Goal: Information Seeking & Learning: Learn about a topic

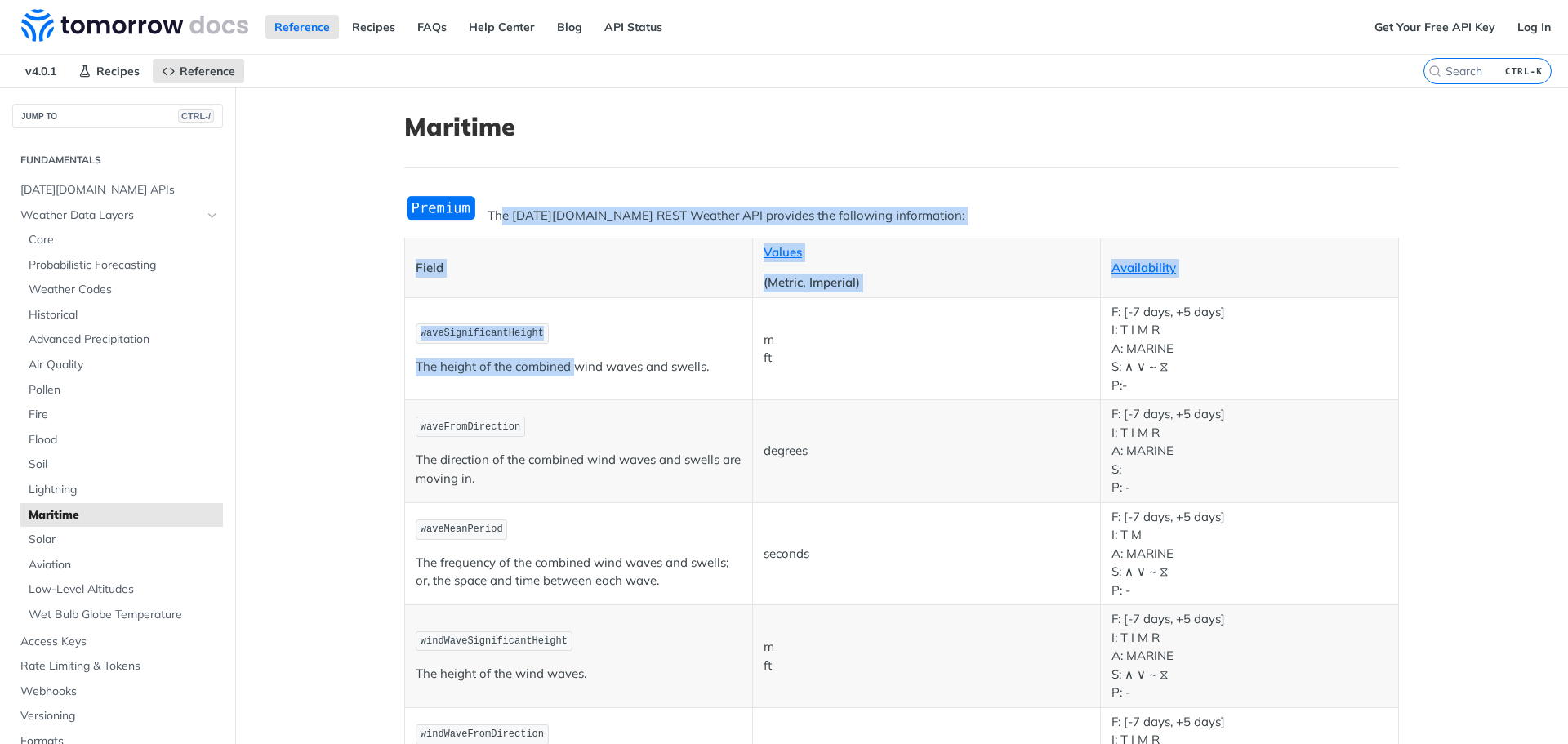
drag, startPoint x: 496, startPoint y: 216, endPoint x: 568, endPoint y: 346, distance: 148.6
click at [581, 335] on p "waveSignificantHeight" at bounding box center [578, 334] width 326 height 24
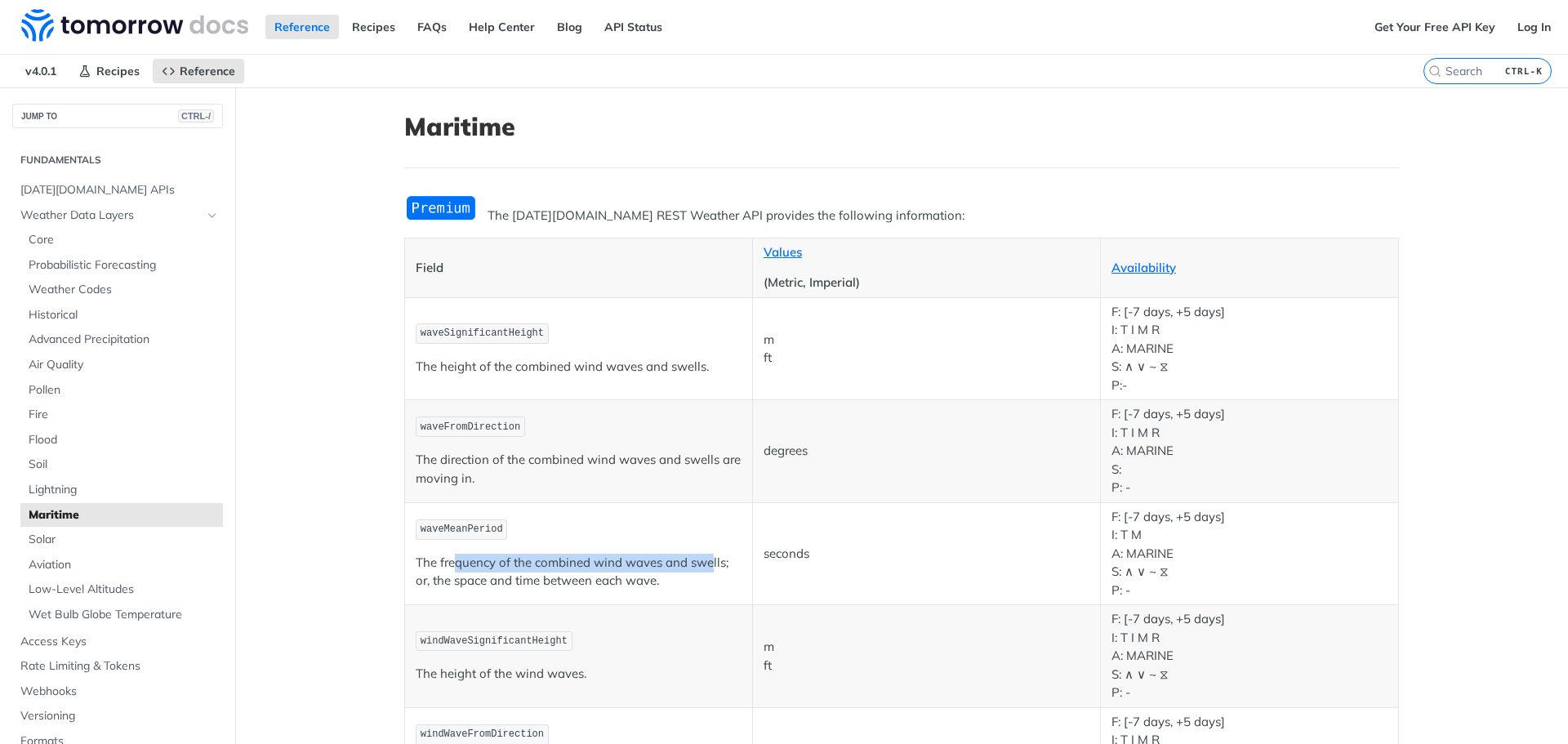
drag, startPoint x: 453, startPoint y: 567, endPoint x: 706, endPoint y: 551, distance: 253.5
click at [706, 551] on td "waveMeanPeriod The frequency of the combined wind waves and swells; or, the spa…" at bounding box center [578, 554] width 348 height 103
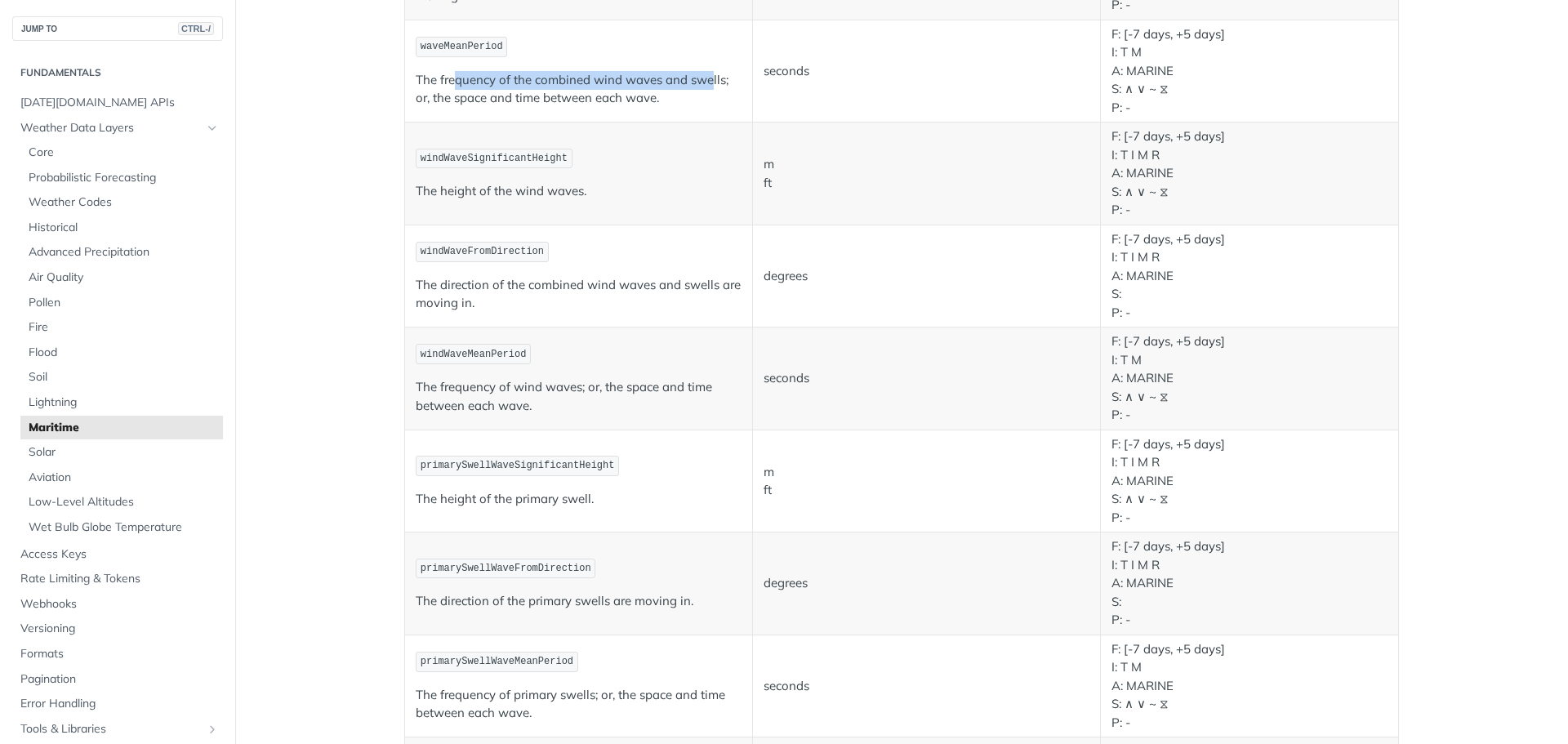
scroll to position [572, 0]
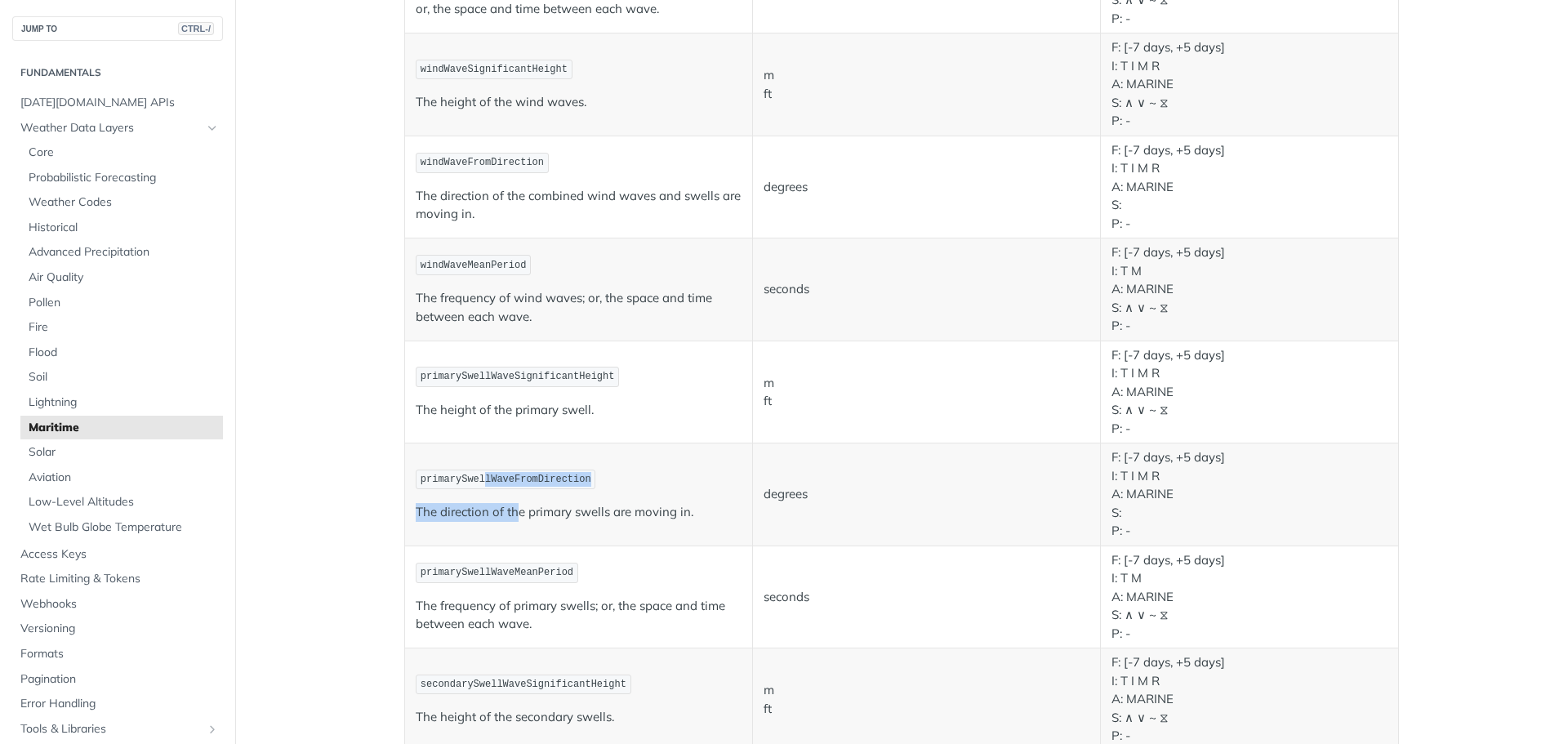
drag, startPoint x: 473, startPoint y: 481, endPoint x: 510, endPoint y: 505, distance: 44.1
click at [510, 504] on td "primarySwellWaveFromDirection The direction of the primary swells are moving in." at bounding box center [578, 494] width 348 height 103
click at [510, 510] on p "The direction of the primary swells are moving in." at bounding box center [578, 513] width 326 height 18
drag, startPoint x: 530, startPoint y: 514, endPoint x: 687, endPoint y: 522, distance: 157.2
click at [683, 513] on p "The direction of the primary swells are moving in." at bounding box center [578, 513] width 326 height 18
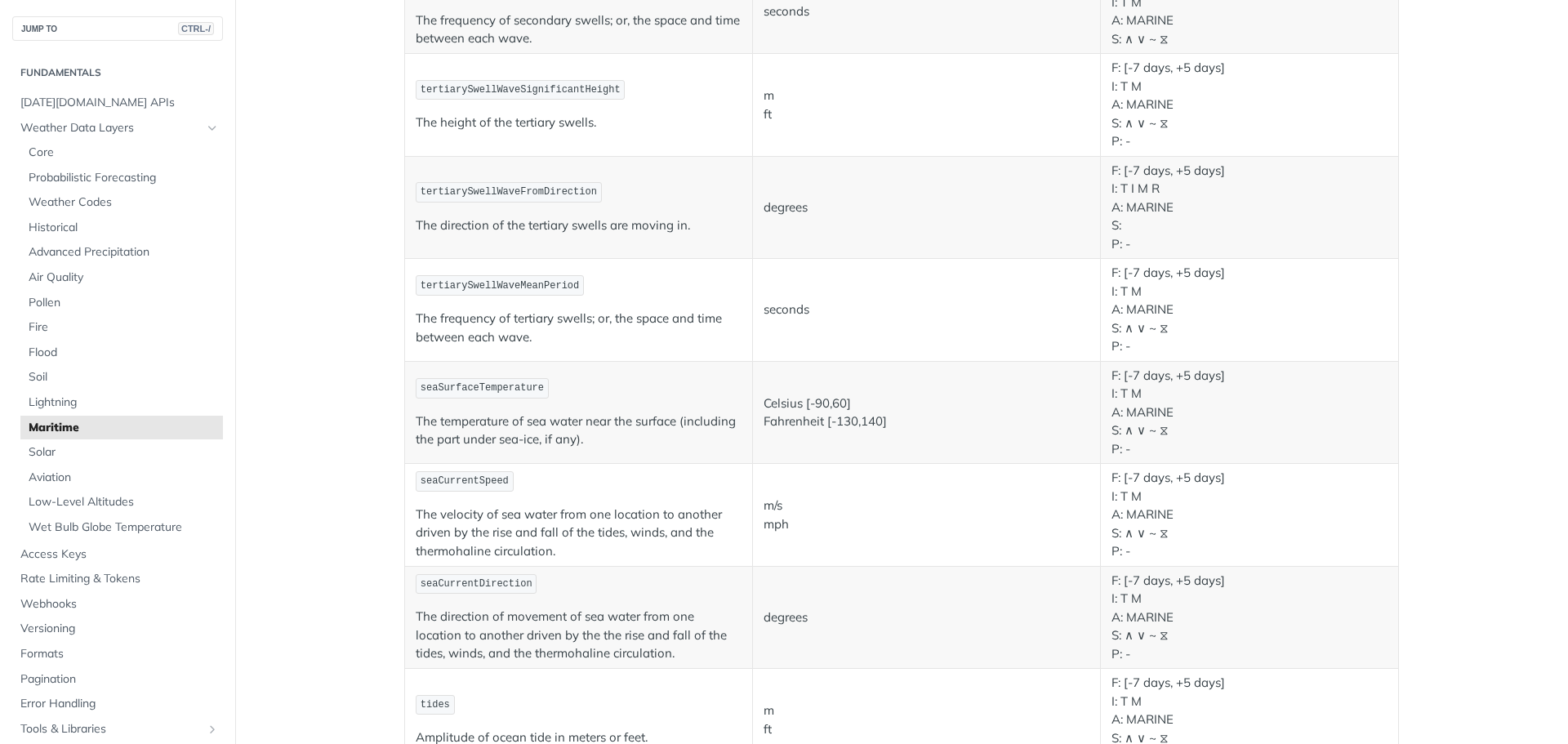
scroll to position [1634, 0]
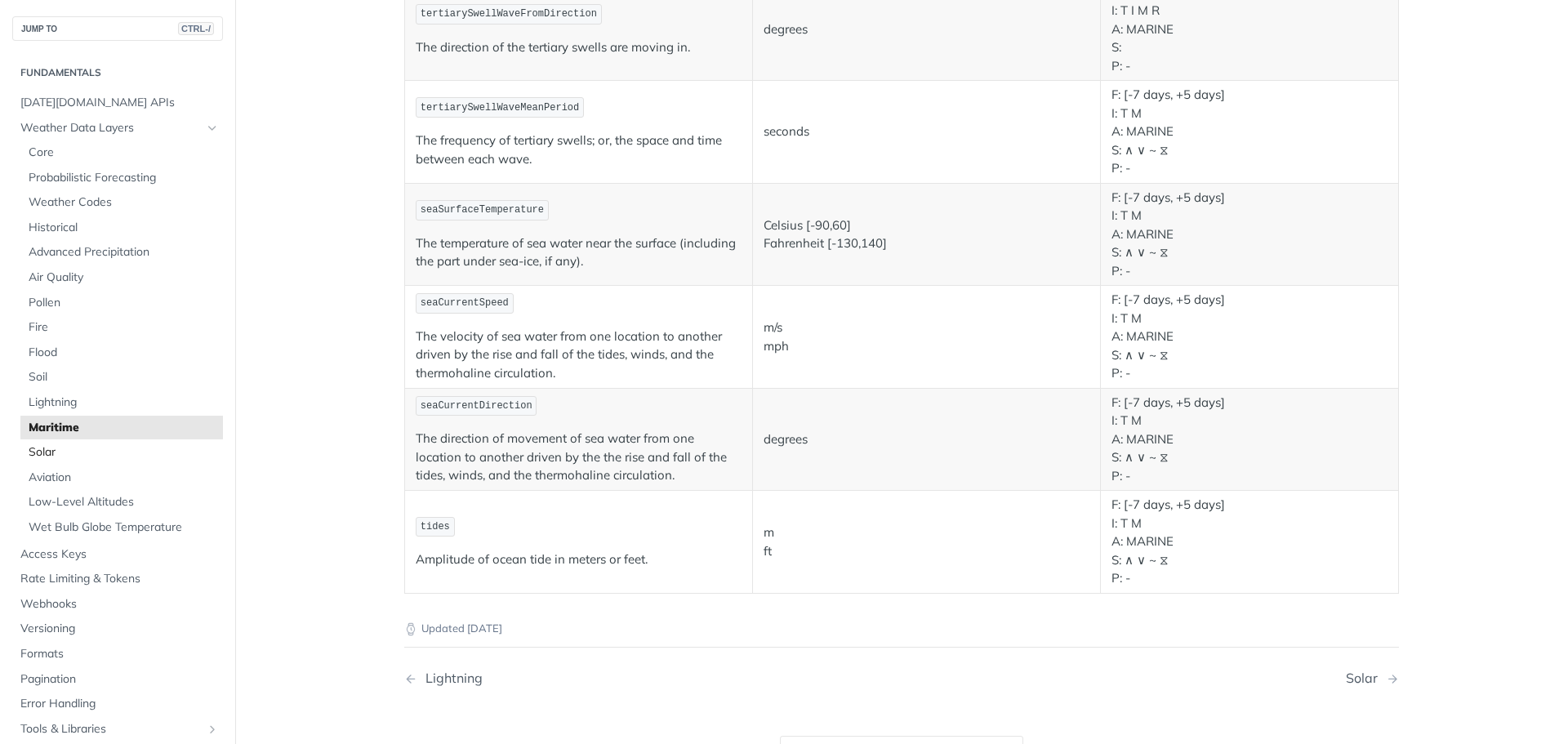
click at [98, 445] on span "Solar" at bounding box center [124, 453] width 190 height 17
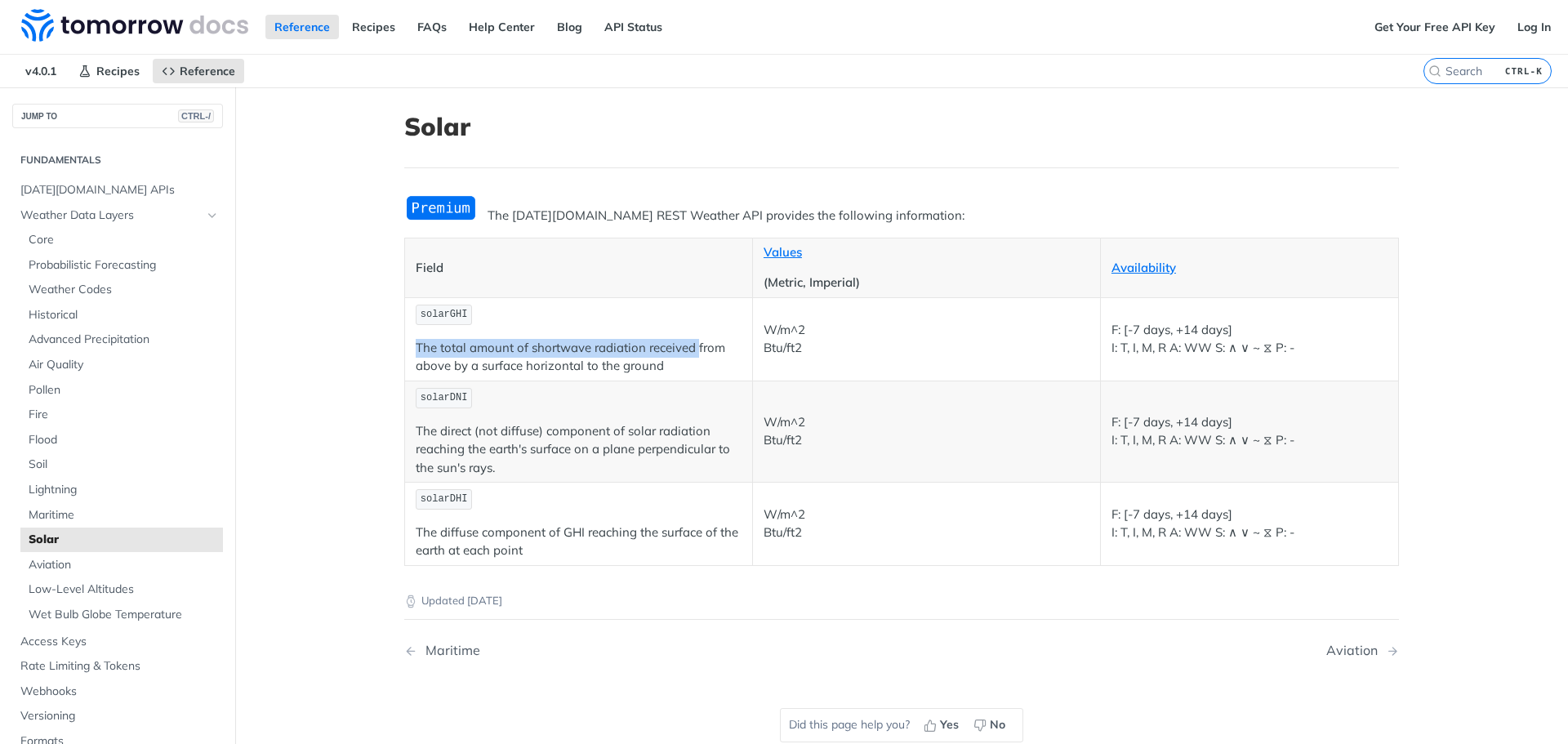
drag, startPoint x: 409, startPoint y: 344, endPoint x: 691, endPoint y: 356, distance: 282.3
click at [691, 356] on p "The total amount of shortwave radiation received from above by a surface horizo…" at bounding box center [578, 358] width 326 height 37
click at [94, 573] on span "Aviation" at bounding box center [124, 566] width 190 height 17
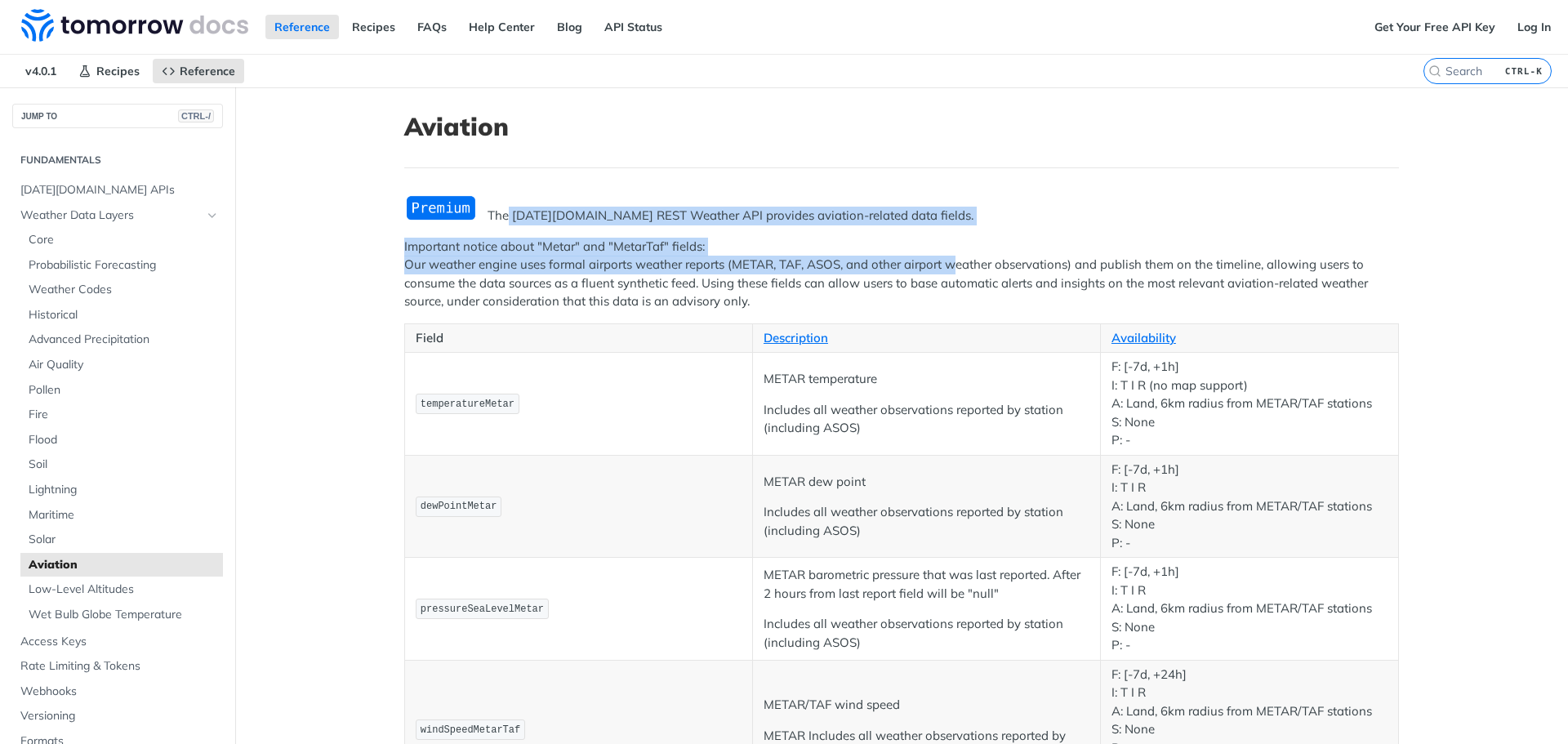
drag, startPoint x: 509, startPoint y: 214, endPoint x: 959, endPoint y: 278, distance: 454.5
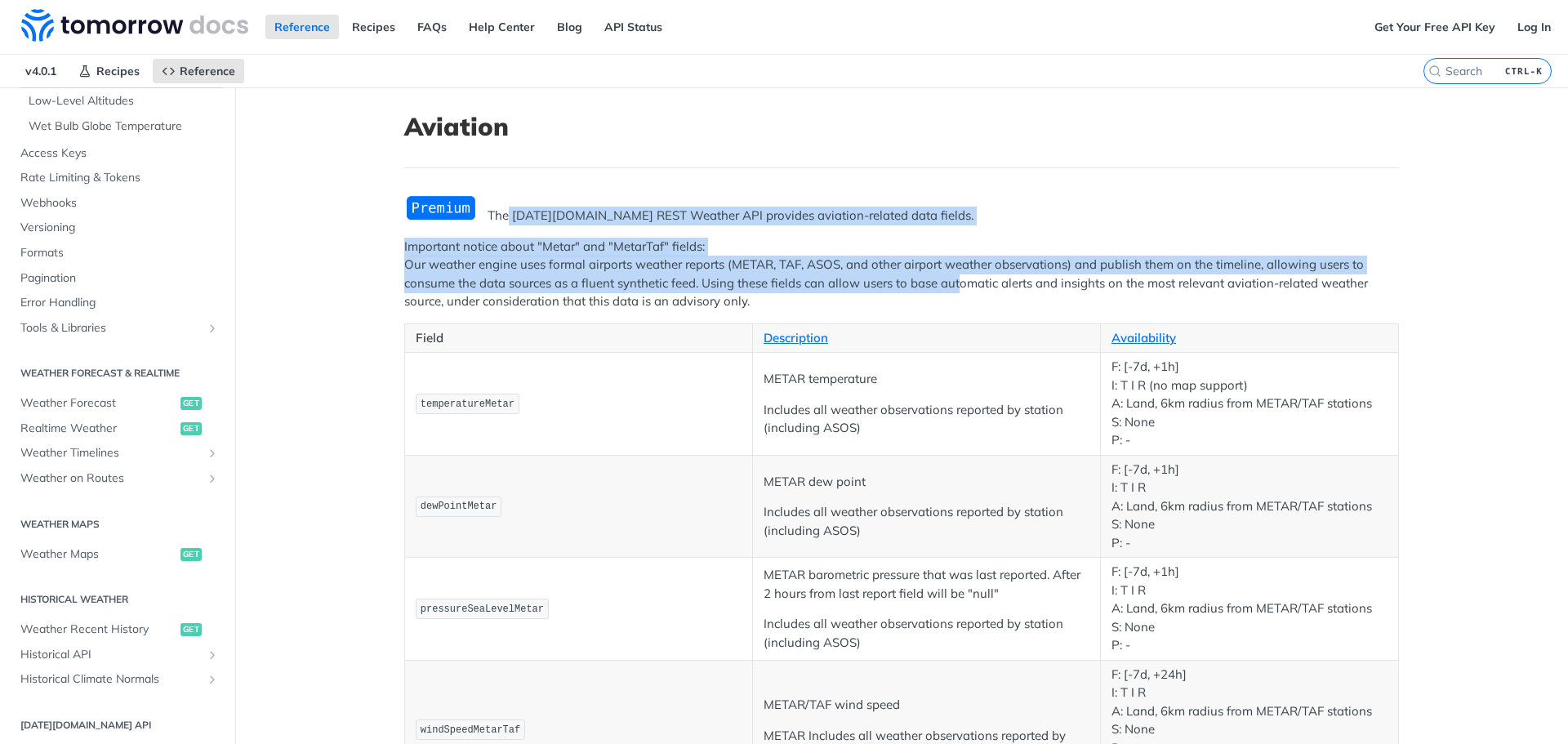
scroll to position [490, 0]
click at [148, 489] on link "Weather on Routes" at bounding box center [117, 477] width 211 height 25
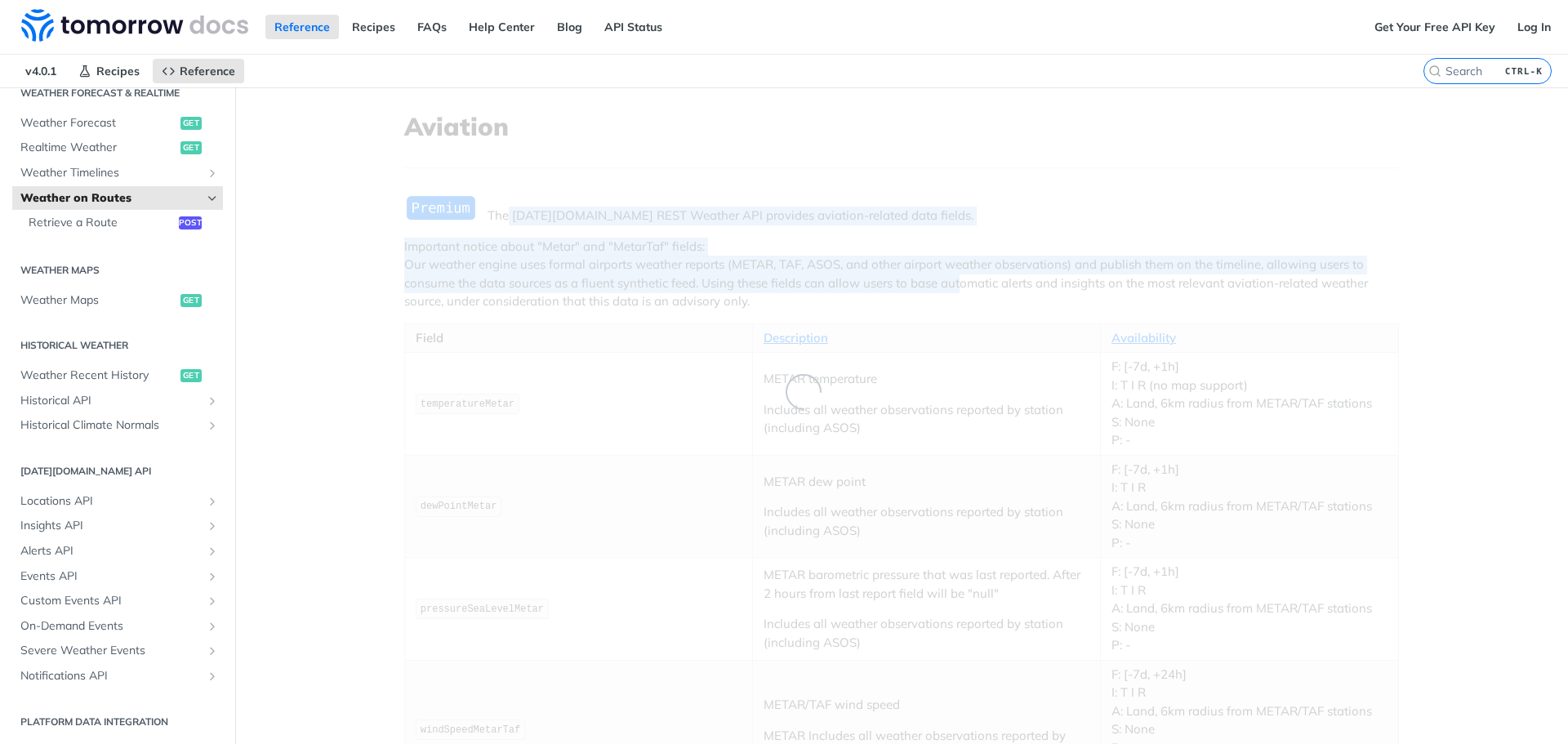
scroll to position [88, 0]
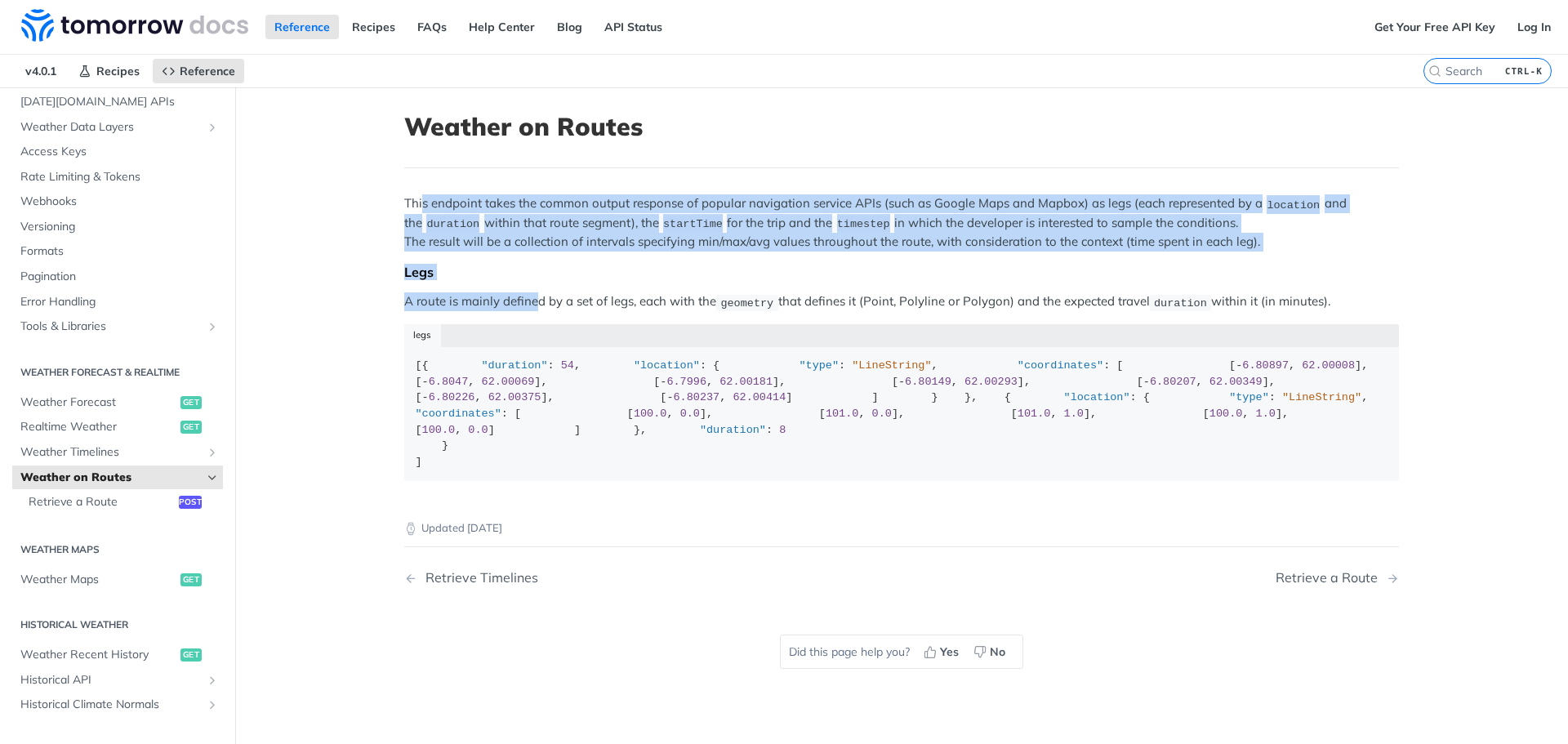
drag, startPoint x: 418, startPoint y: 201, endPoint x: 531, endPoint y: 307, distance: 154.9
click at [531, 307] on div "This endpoint takes the common output response of popular navigation service AP…" at bounding box center [902, 343] width 995 height 299
click at [531, 307] on p "A route is mainly defined by a set of legs, each with the geometry that defines…" at bounding box center [902, 301] width 995 height 18
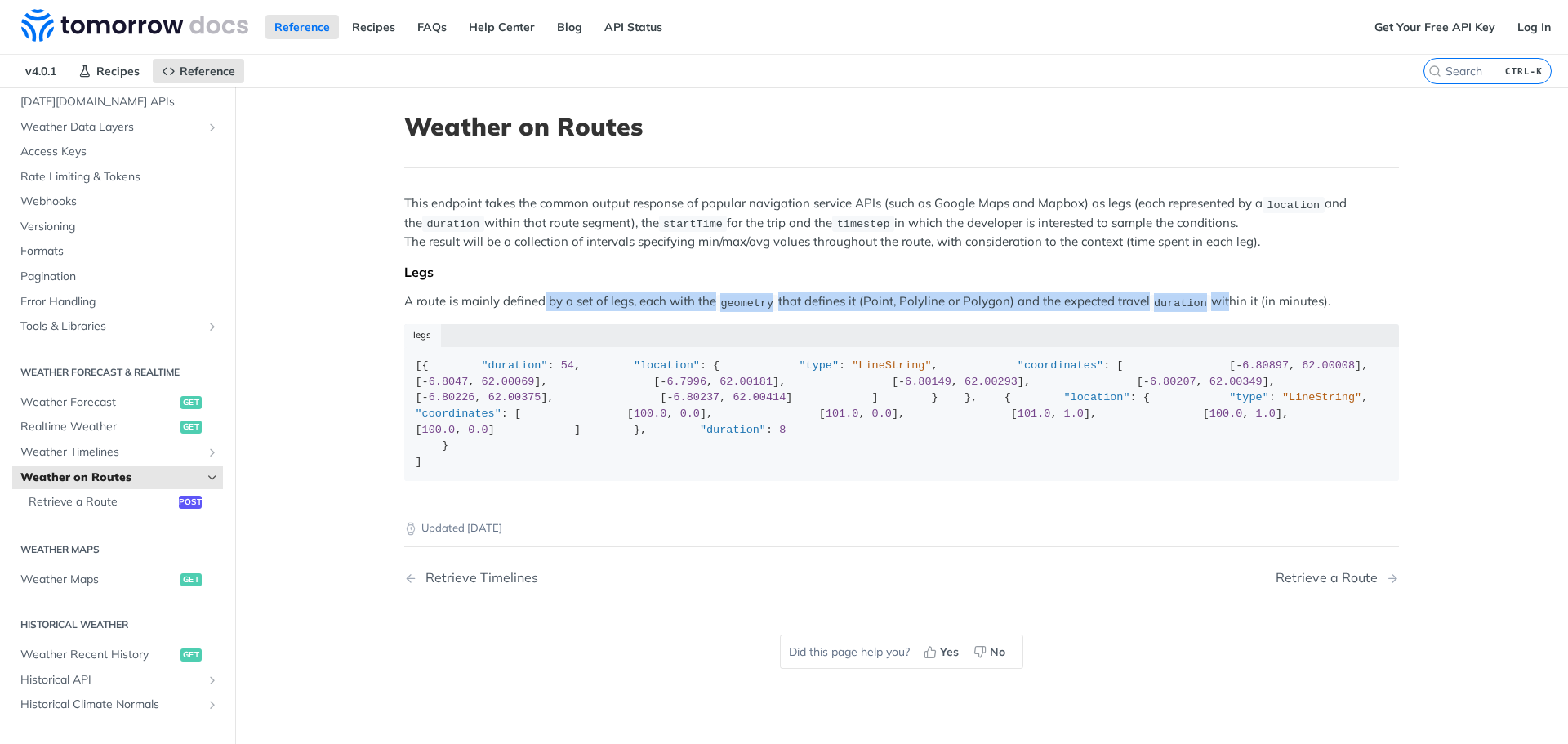
drag, startPoint x: 538, startPoint y: 307, endPoint x: 1145, endPoint y: 343, distance: 608.1
click at [1207, 307] on p "A route is mainly defined by a set of legs, each with the geometry that defines…" at bounding box center [902, 301] width 995 height 18
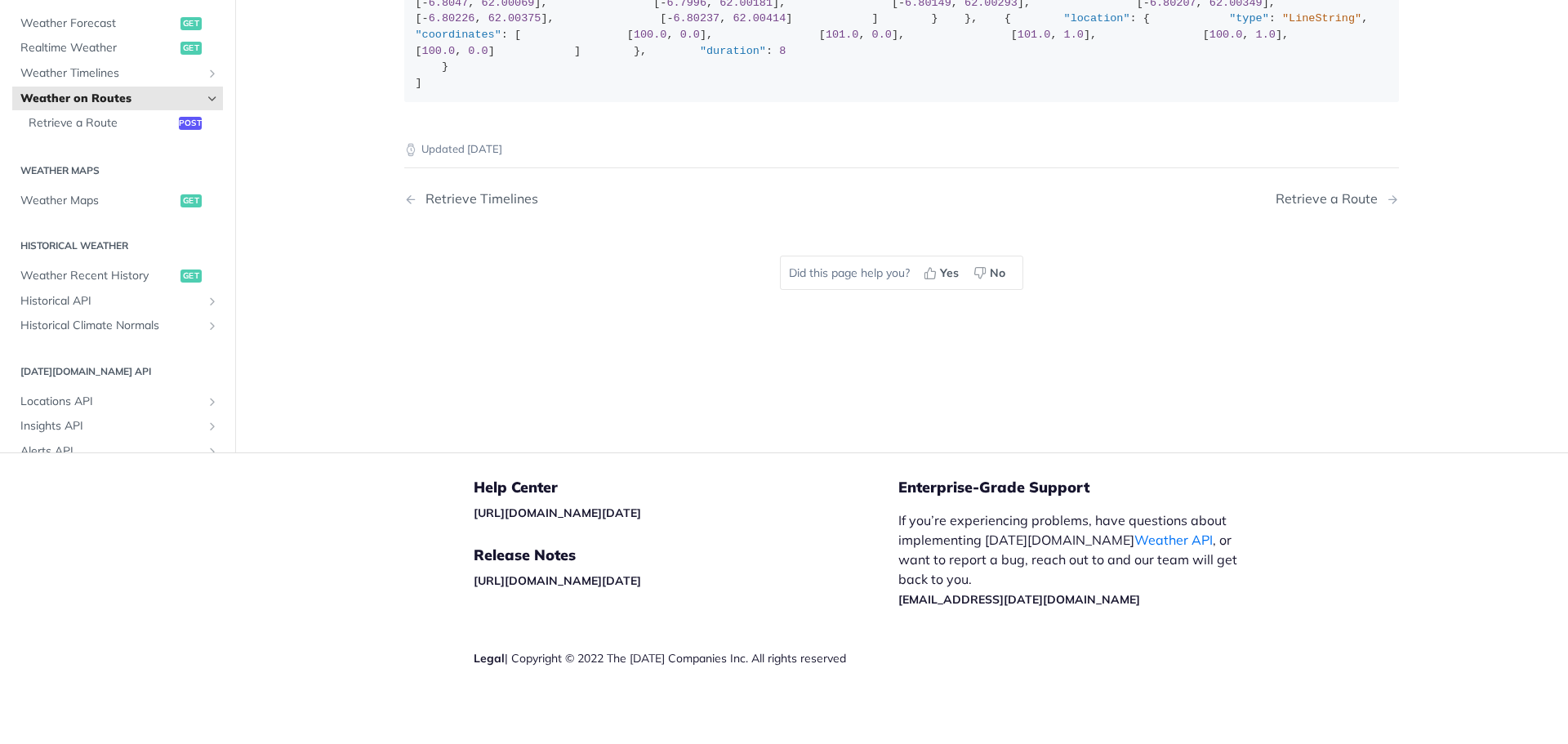
scroll to position [409, 0]
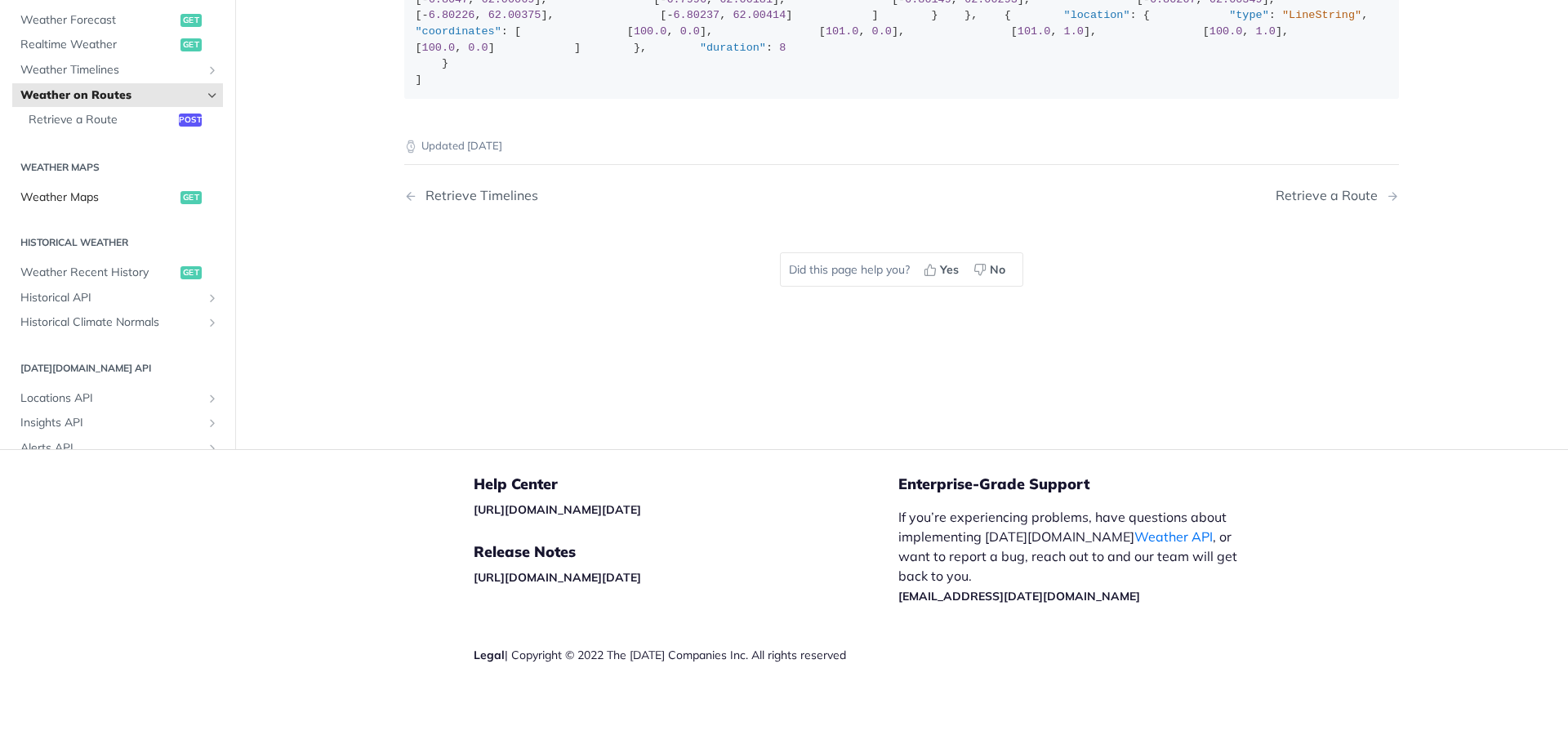
click at [74, 206] on span "Weather Maps" at bounding box center [98, 198] width 156 height 17
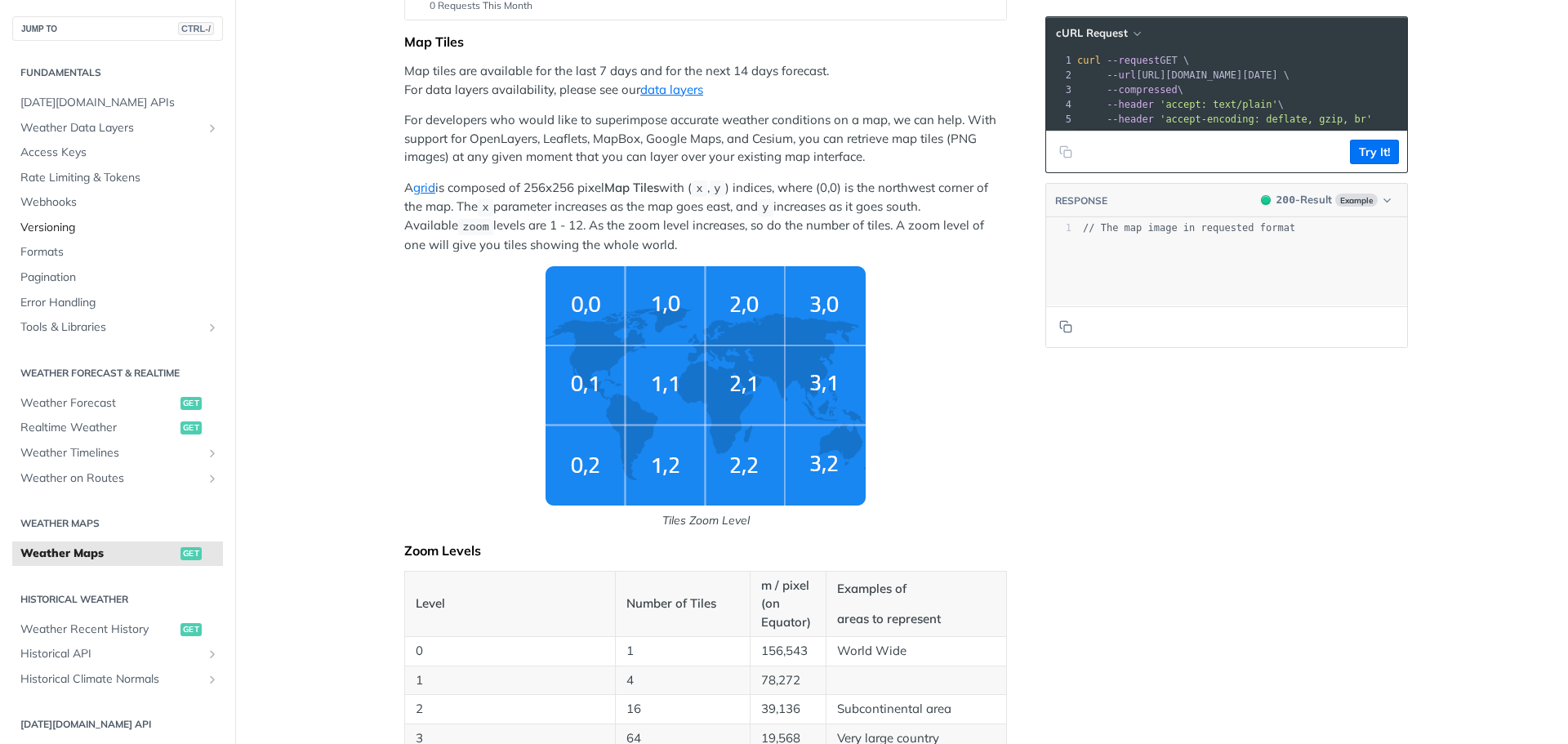
scroll to position [245, 0]
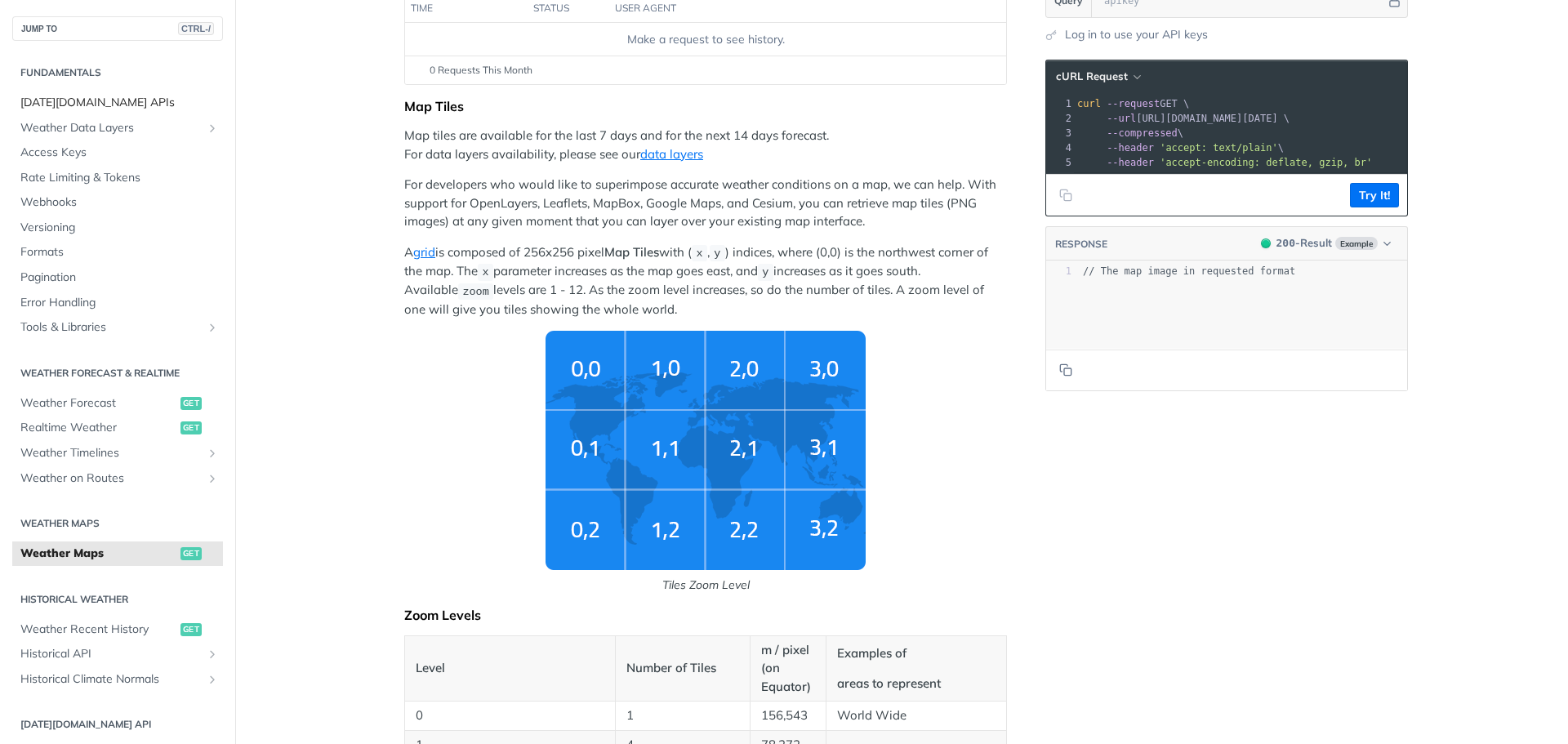
click at [98, 103] on span "Tomorrow.io APIs" at bounding box center [119, 104] width 199 height 17
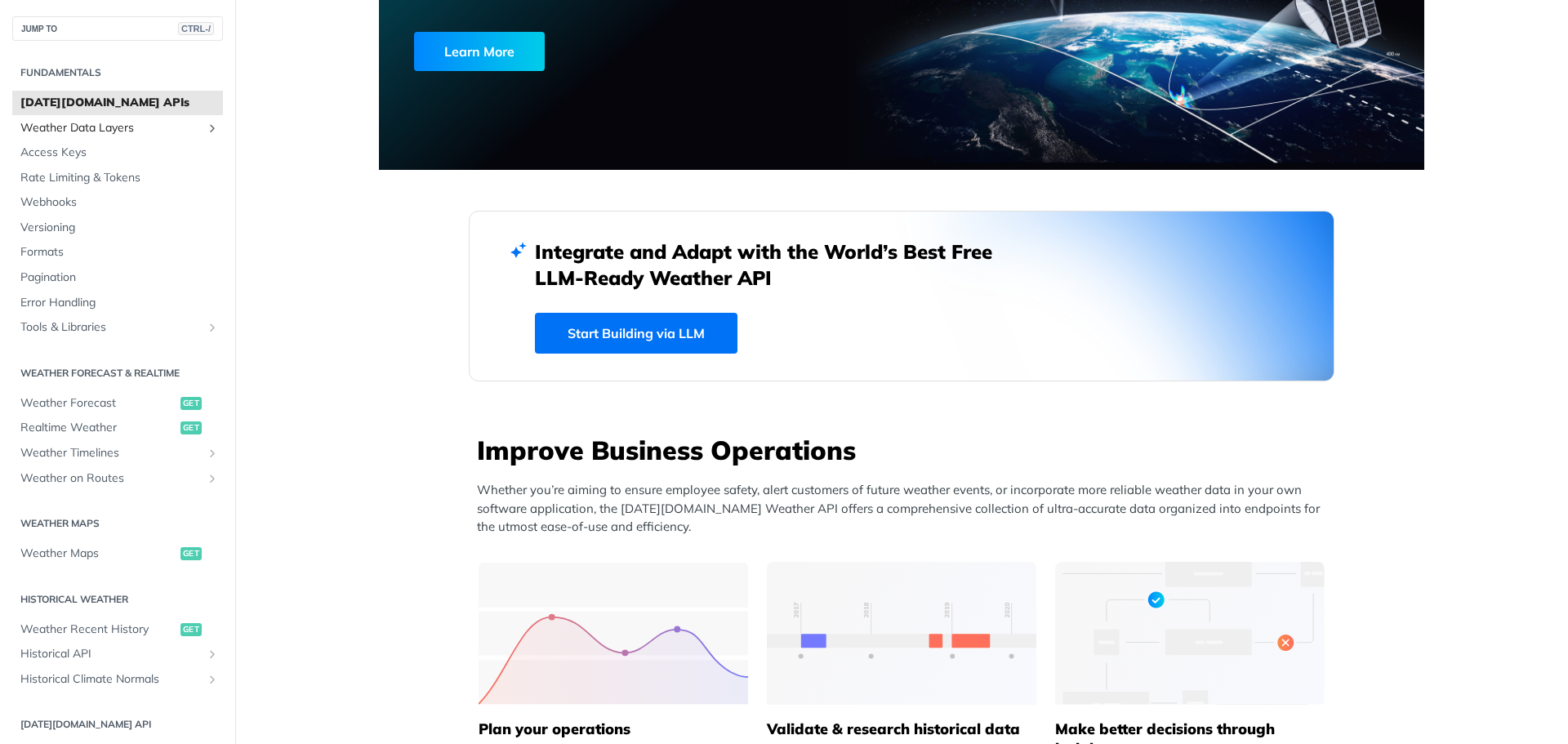
click at [131, 129] on span "Weather Data Layers" at bounding box center [111, 128] width 181 height 17
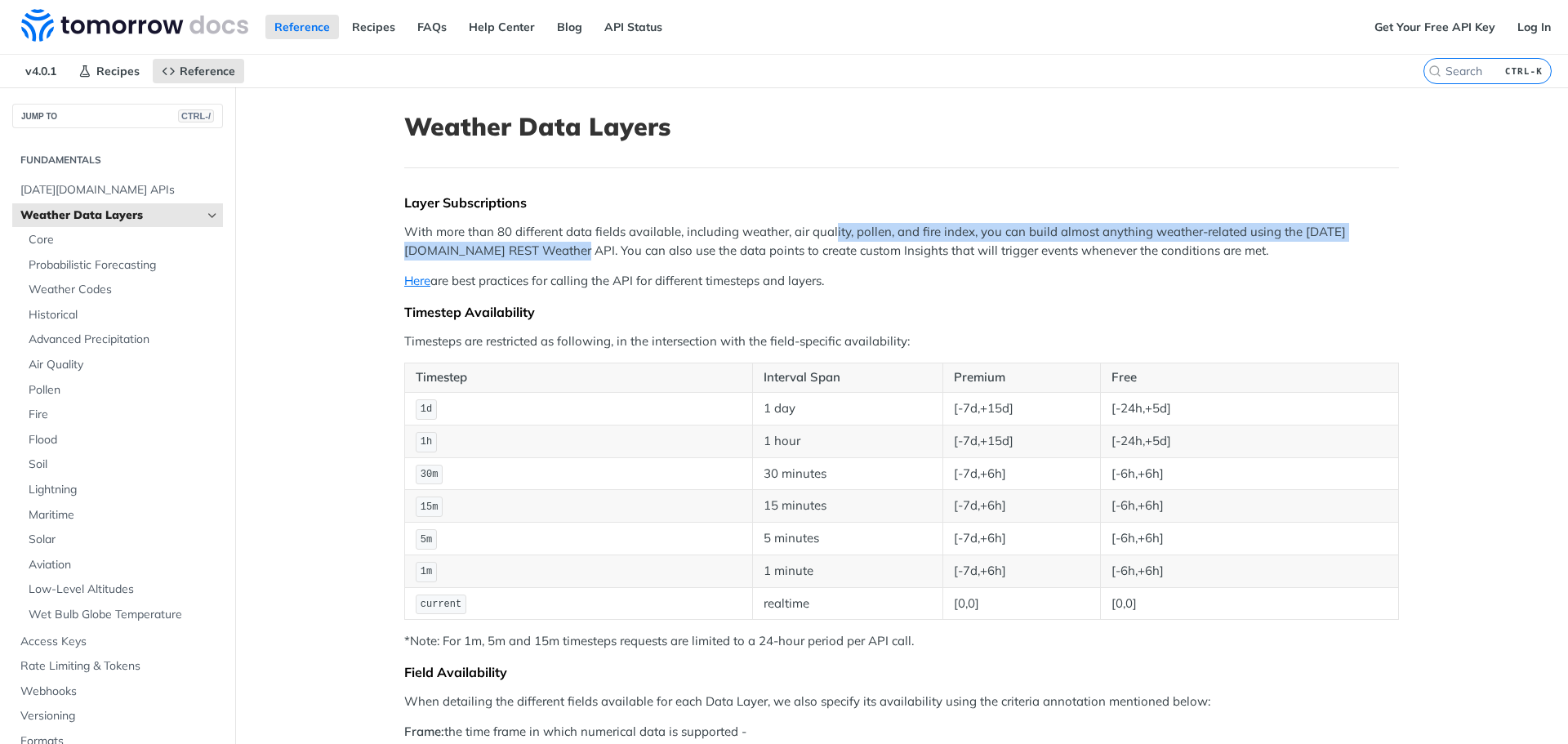
drag, startPoint x: 541, startPoint y: 242, endPoint x: 828, endPoint y: 237, distance: 287.0
click at [828, 233] on p "With more than 80 different data fields available, including weather, air quali…" at bounding box center [902, 241] width 995 height 37
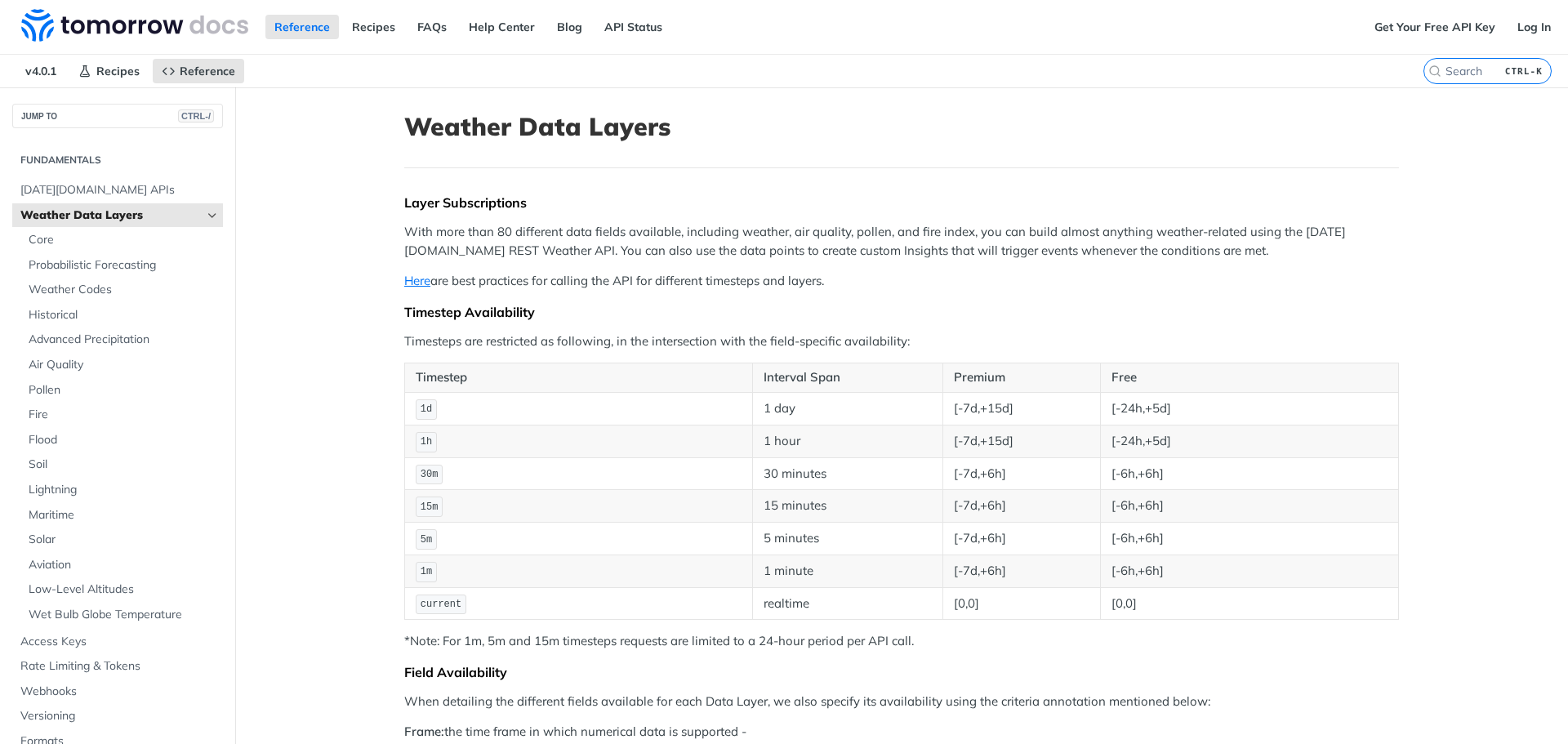
click at [1036, 273] on p "Here are best practices for calling the API for different timesteps and layers." at bounding box center [902, 281] width 995 height 18
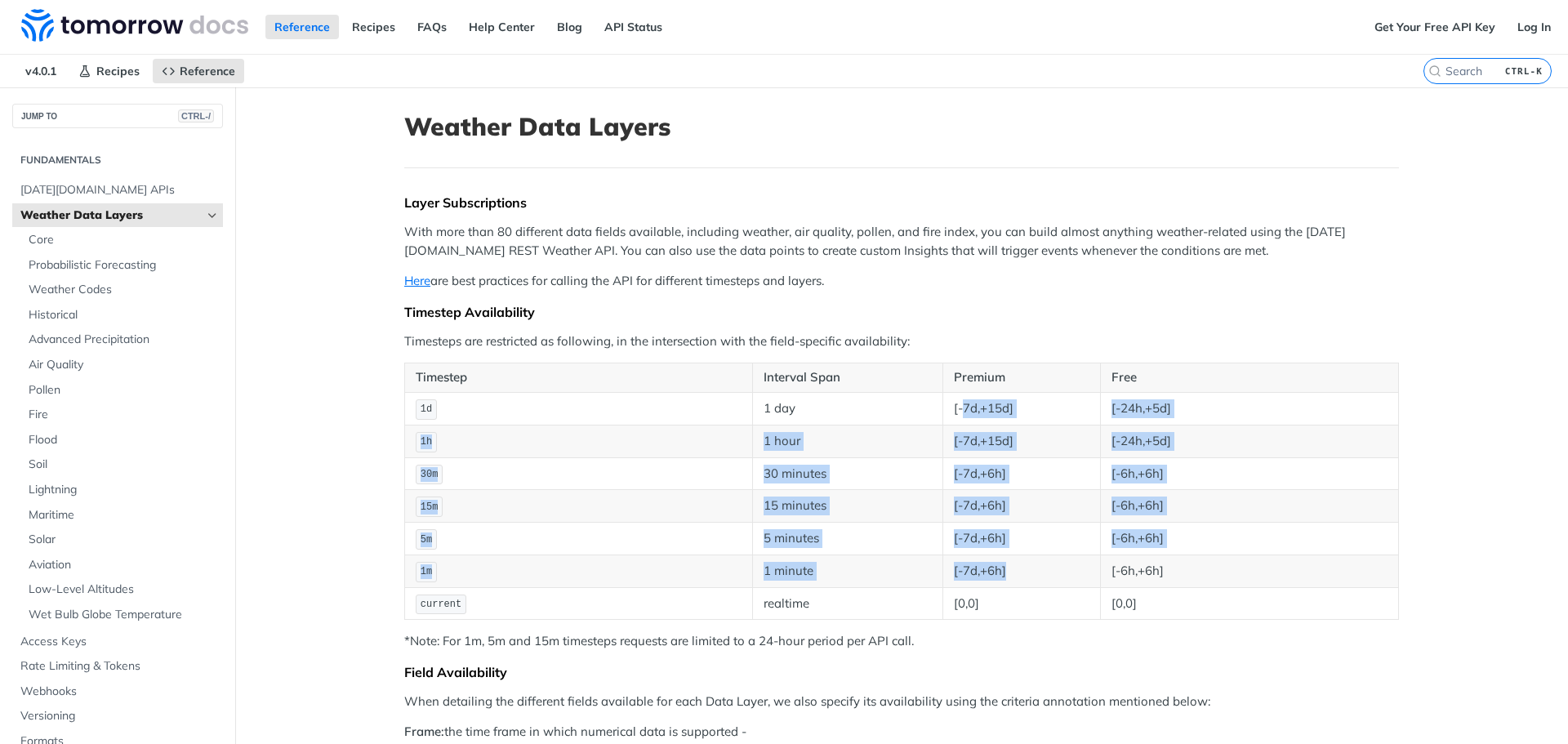
drag, startPoint x: 961, startPoint y: 405, endPoint x: 997, endPoint y: 578, distance: 176.7
click at [1001, 577] on tbody "1d 1 day [-7d,+15d] [-24h,+5d] 1h 1 hour [-7d,+15d] [-24h,+5d] 30m 30 minutes […" at bounding box center [902, 506] width 994 height 227
click at [957, 580] on td "[-7d,+6h]" at bounding box center [1022, 570] width 158 height 32
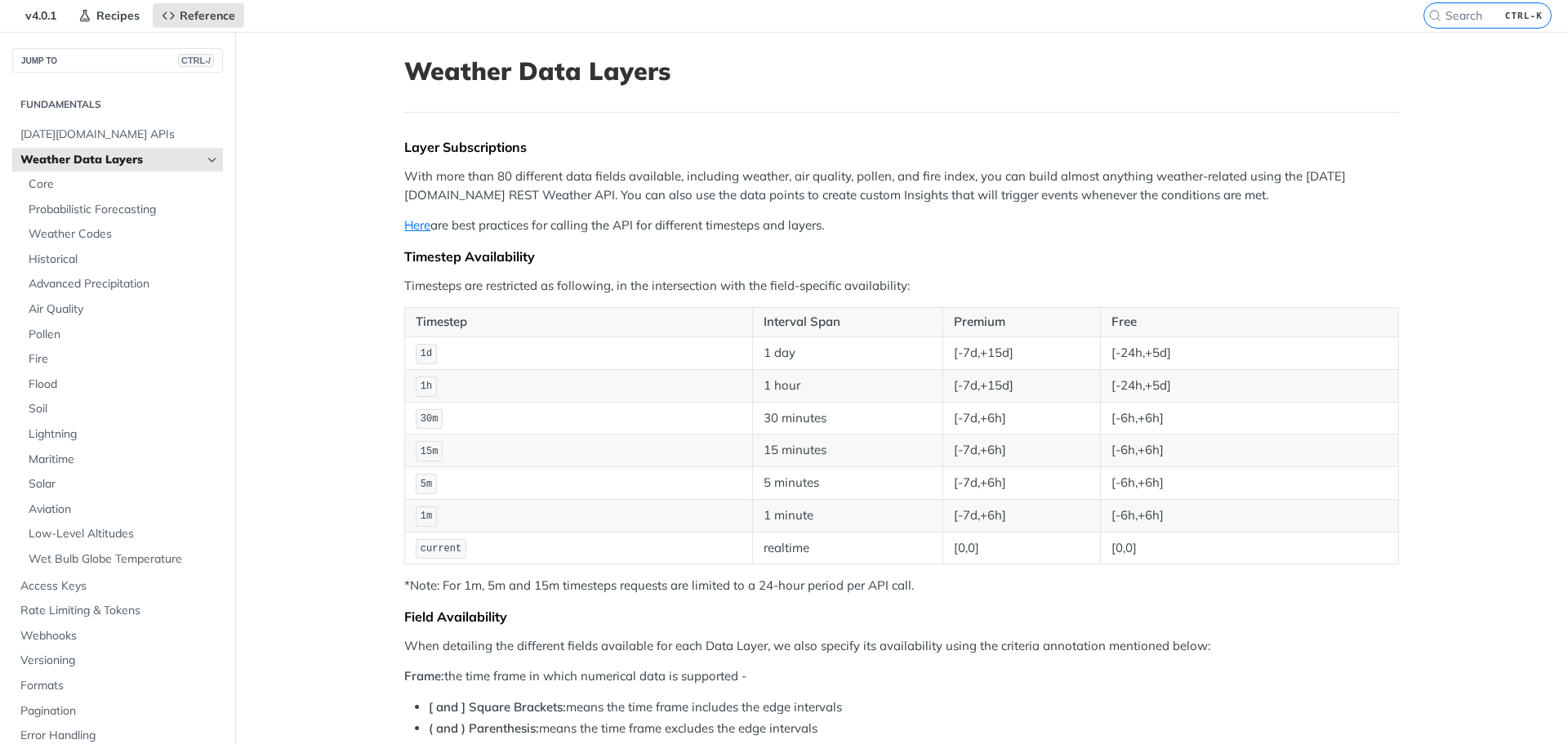
scroll to position [81, 0]
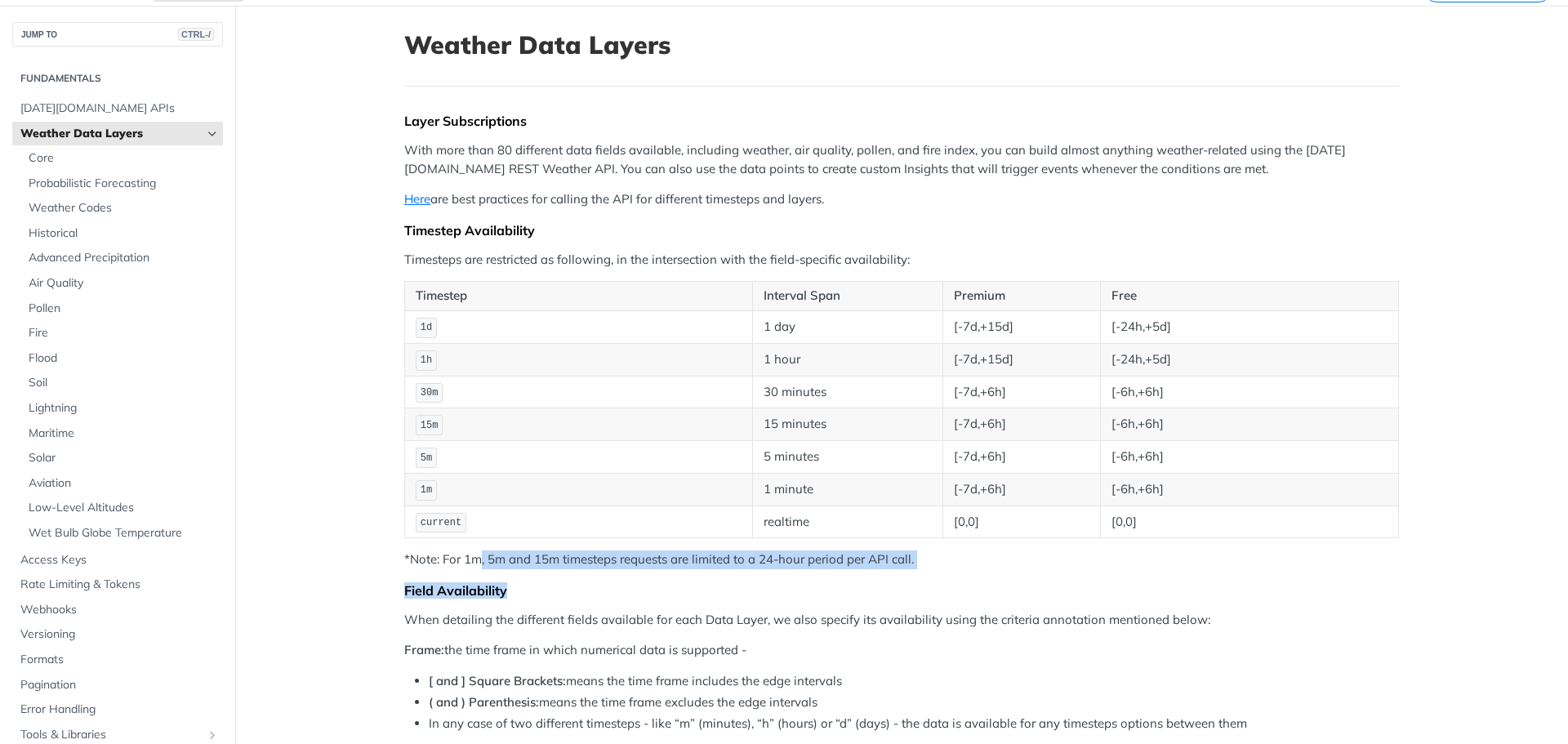
drag, startPoint x: 476, startPoint y: 558, endPoint x: 630, endPoint y: 573, distance: 154.7
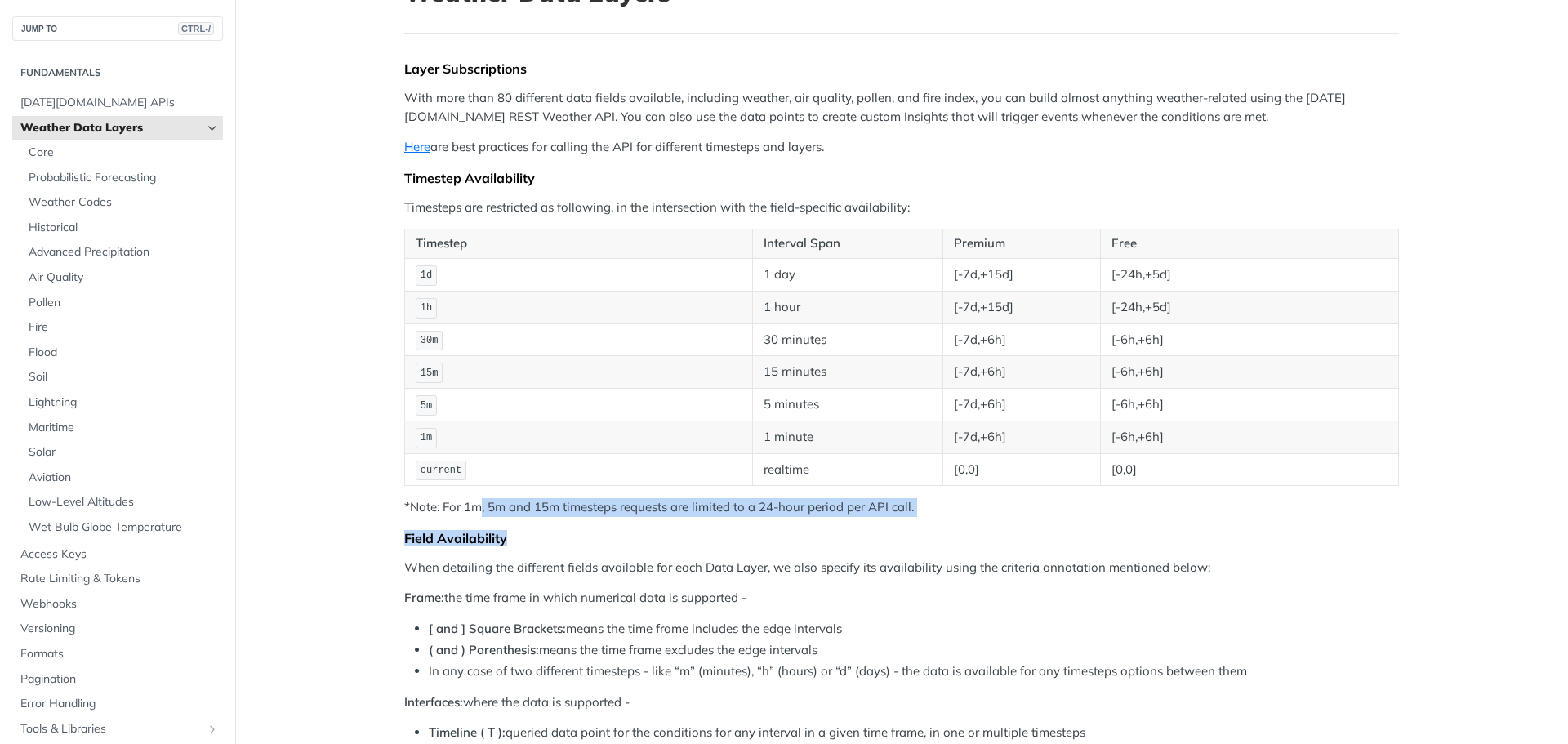
scroll to position [164, 0]
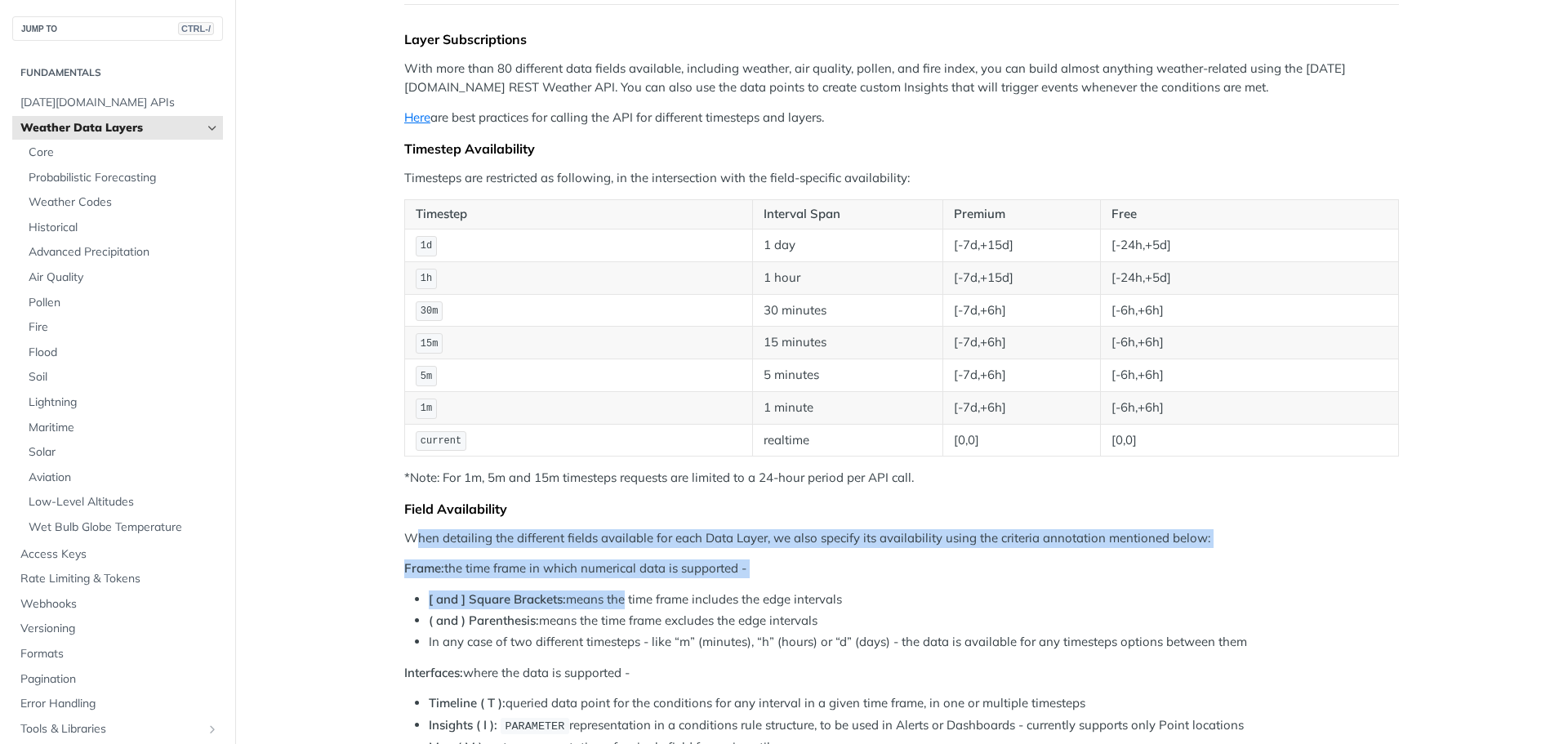
drag, startPoint x: 408, startPoint y: 532, endPoint x: 626, endPoint y: 601, distance: 228.7
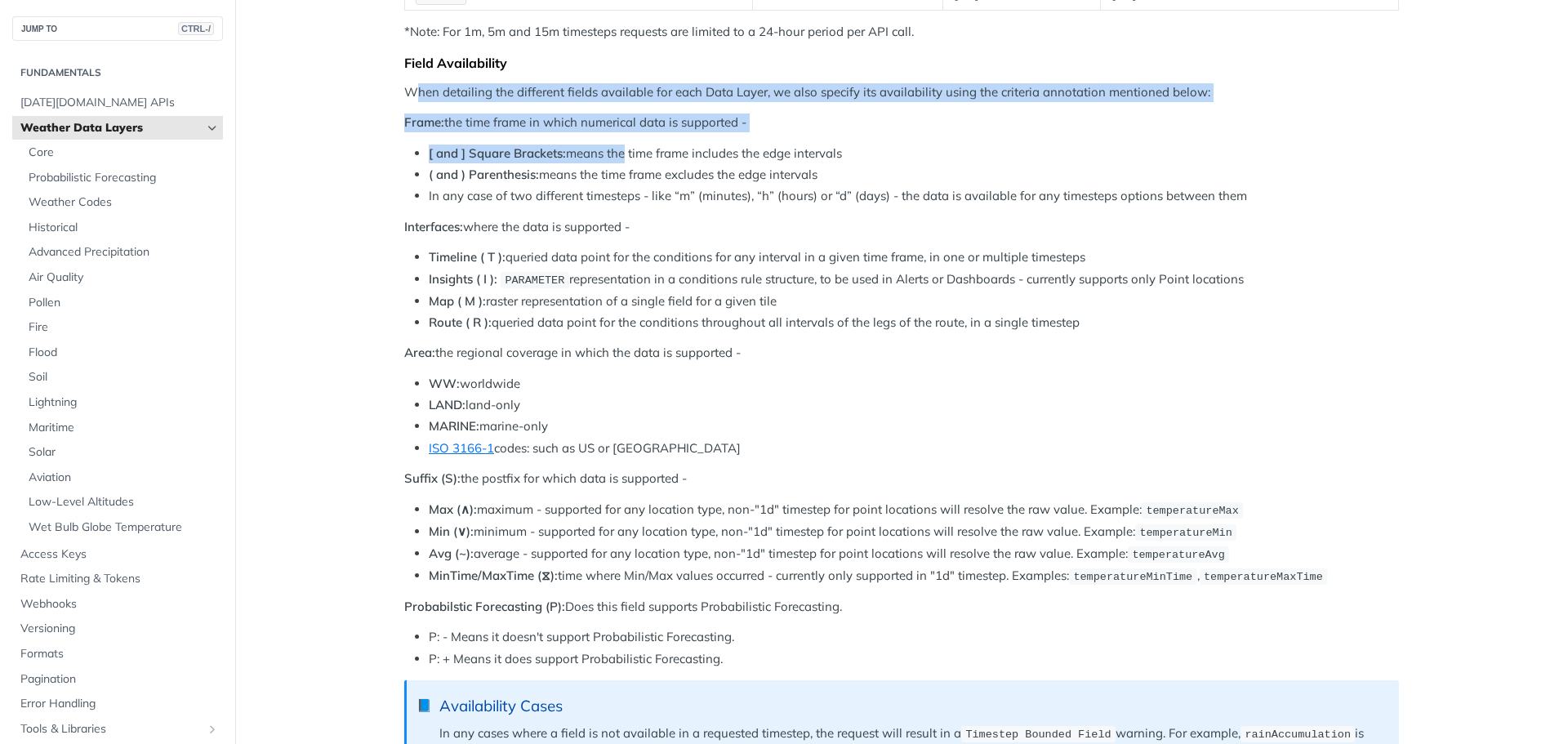
scroll to position [653, 0]
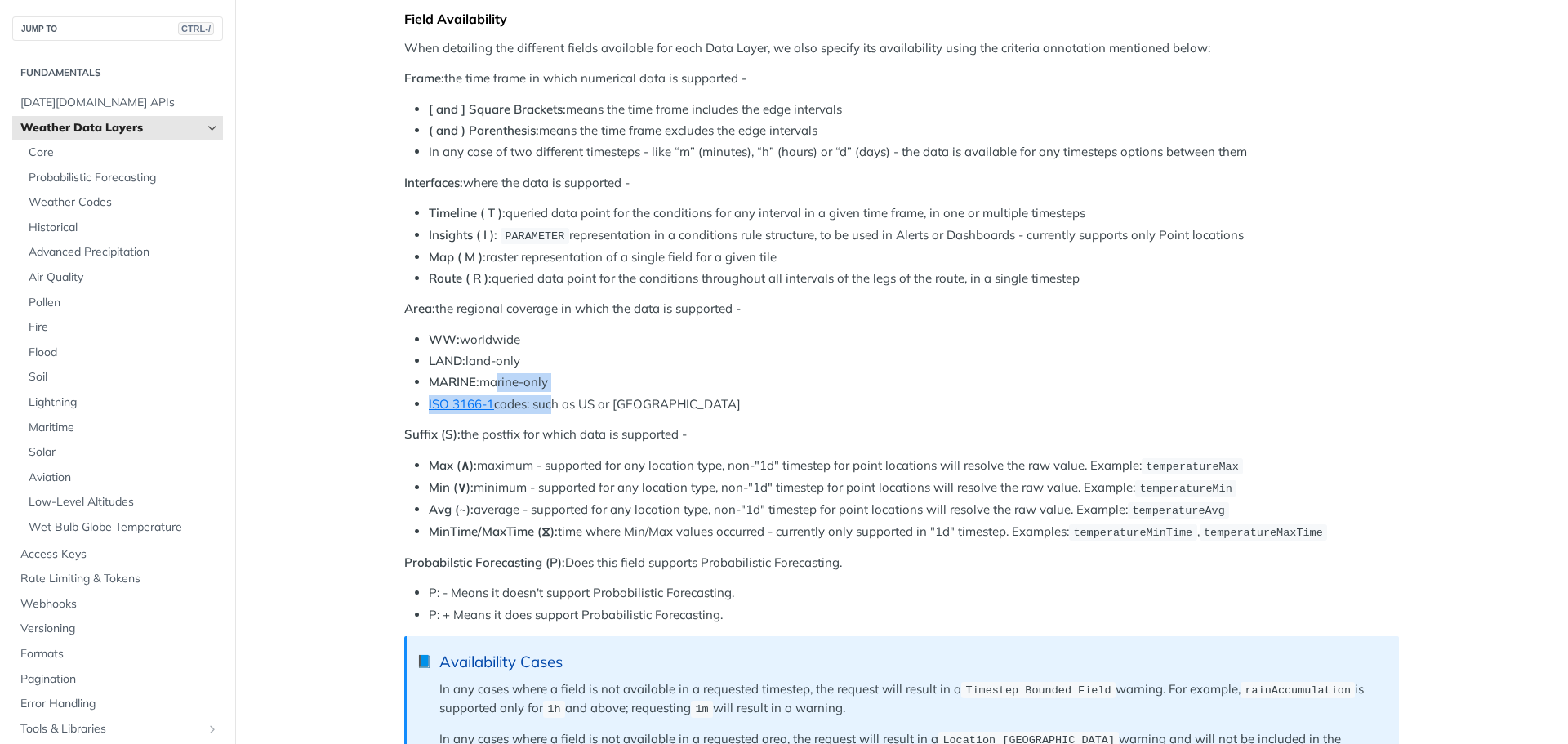
drag, startPoint x: 496, startPoint y: 381, endPoint x: 559, endPoint y: 396, distance: 64.8
click at [553, 395] on ul "WW: worldwide LAND: land-only MARINE: marine-only ISO 3166-1 codes: such as US …" at bounding box center [902, 372] width 995 height 82
drag, startPoint x: 553, startPoint y: 316, endPoint x: 712, endPoint y: 408, distance: 183.7
click at [708, 391] on div "Layer Subscriptions With more than 80 different data fields available, includin…" at bounding box center [902, 610] width 995 height 2139
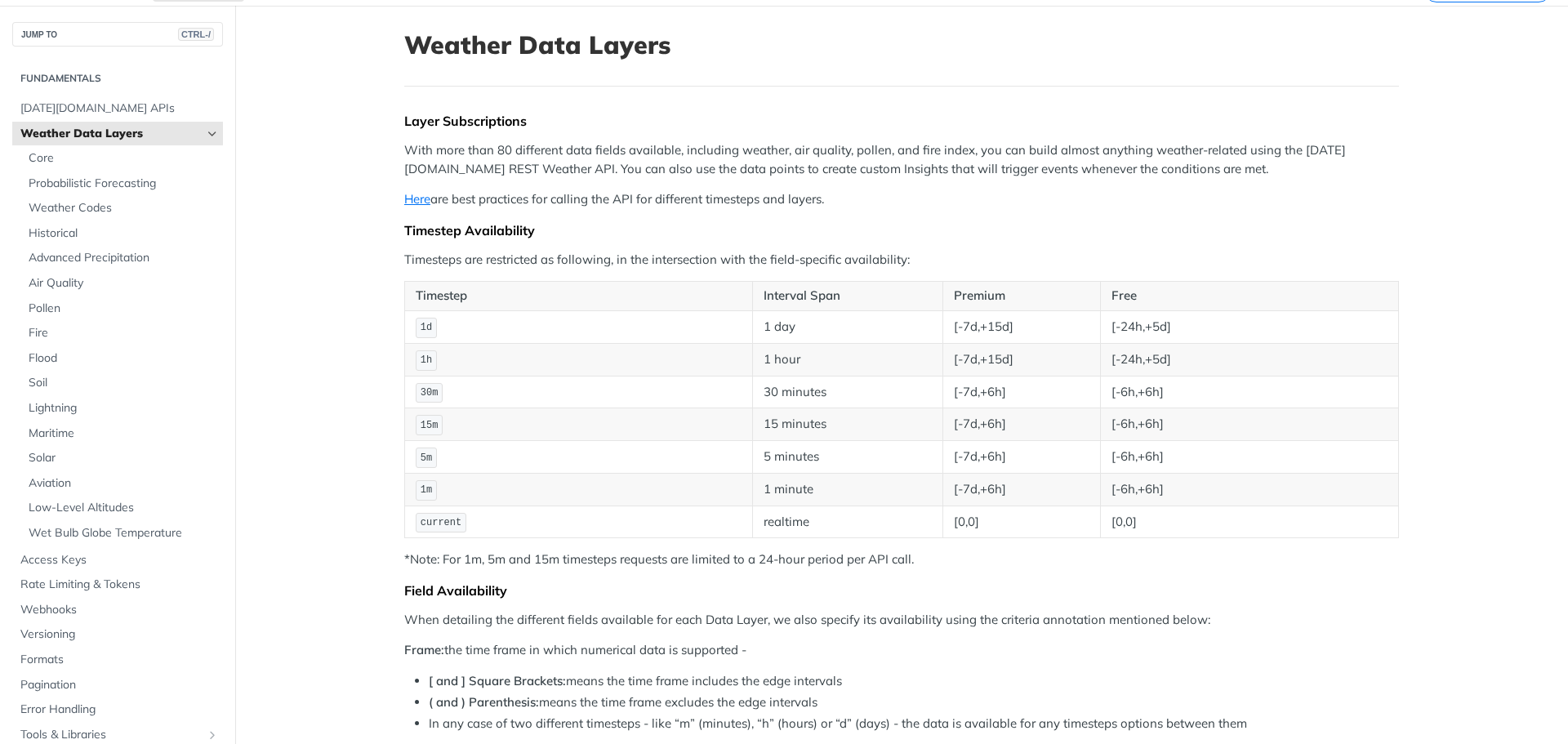
scroll to position [0, 0]
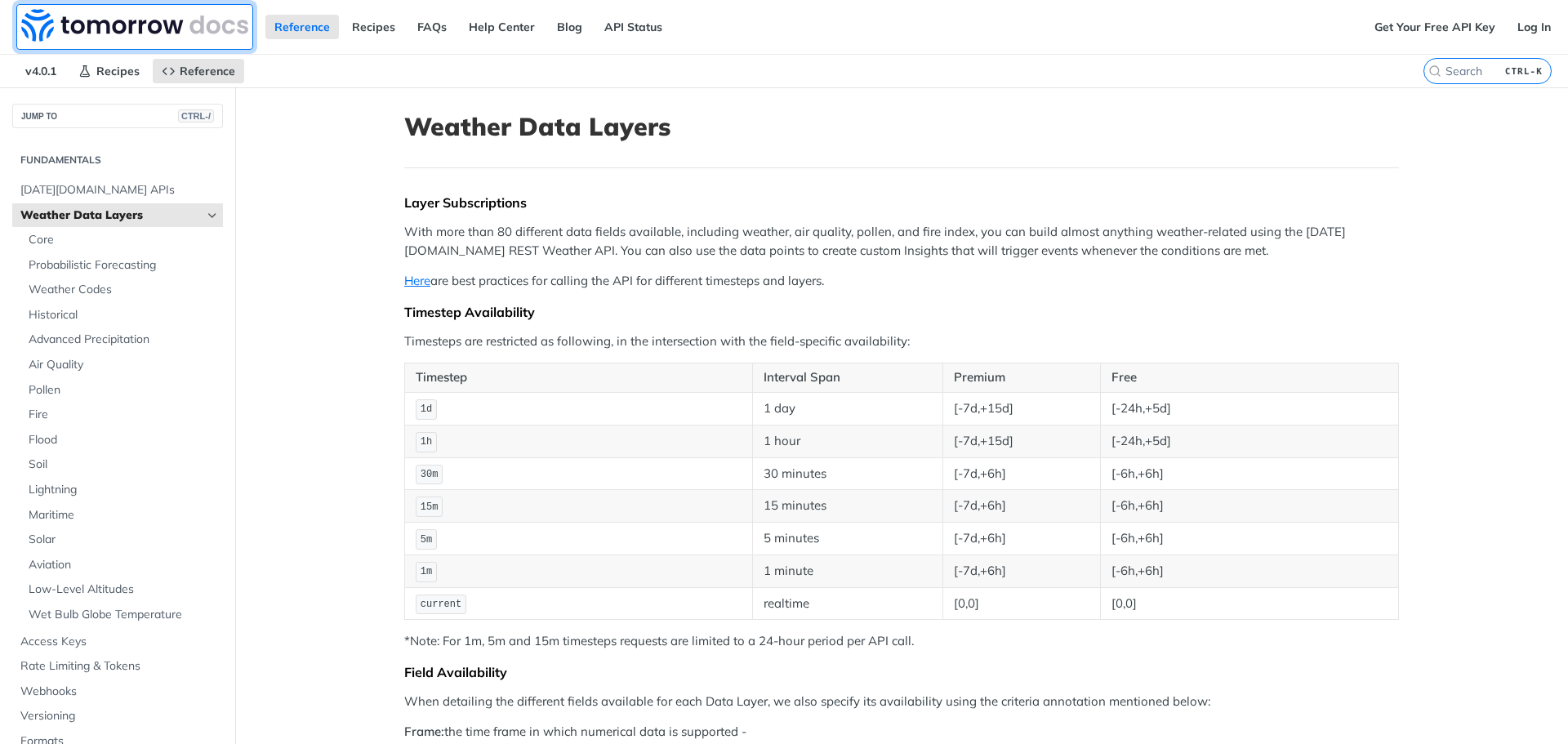
click at [149, 40] on img at bounding box center [135, 25] width 227 height 32
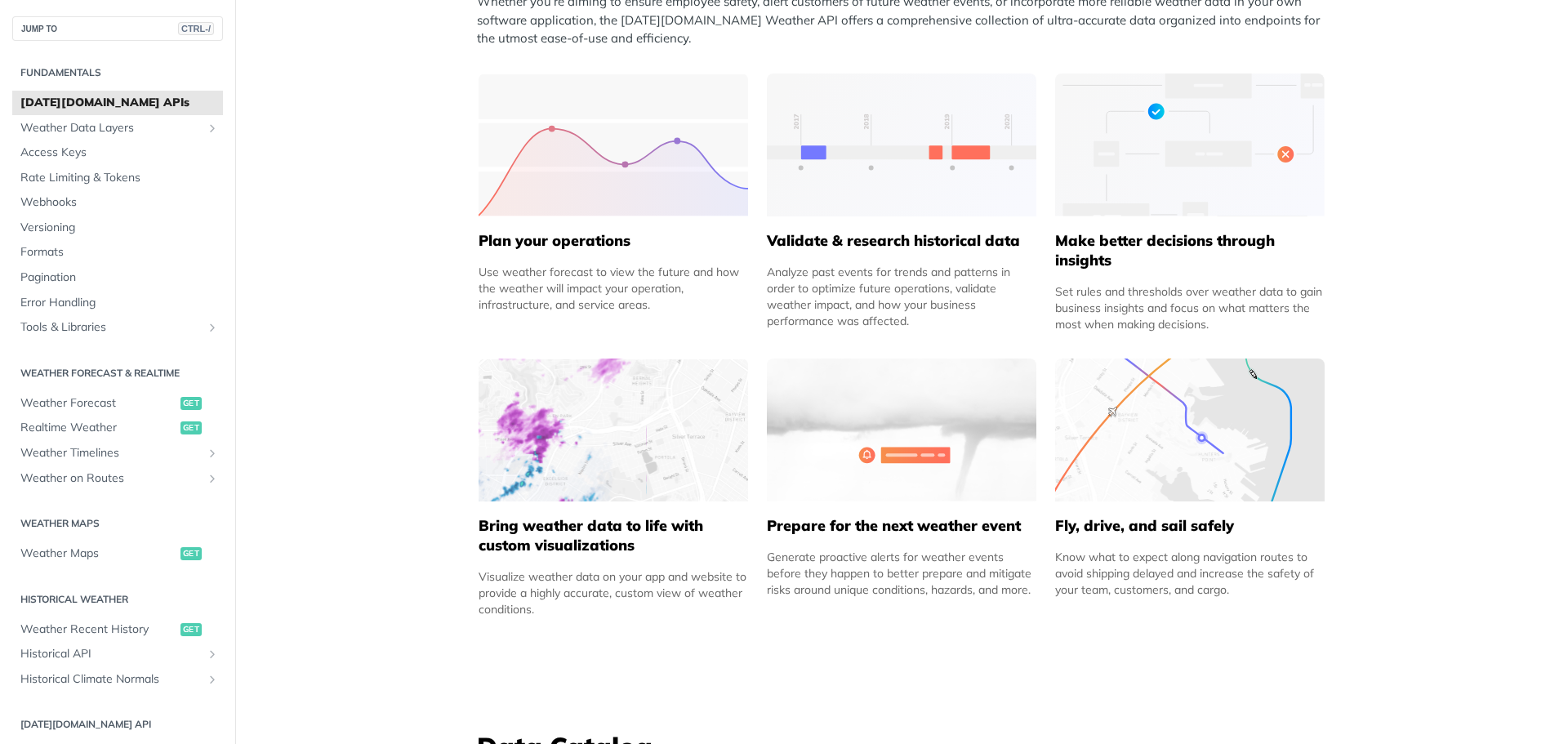
scroll to position [736, 0]
drag, startPoint x: 1072, startPoint y: 293, endPoint x: 1334, endPoint y: 297, distance: 262.0
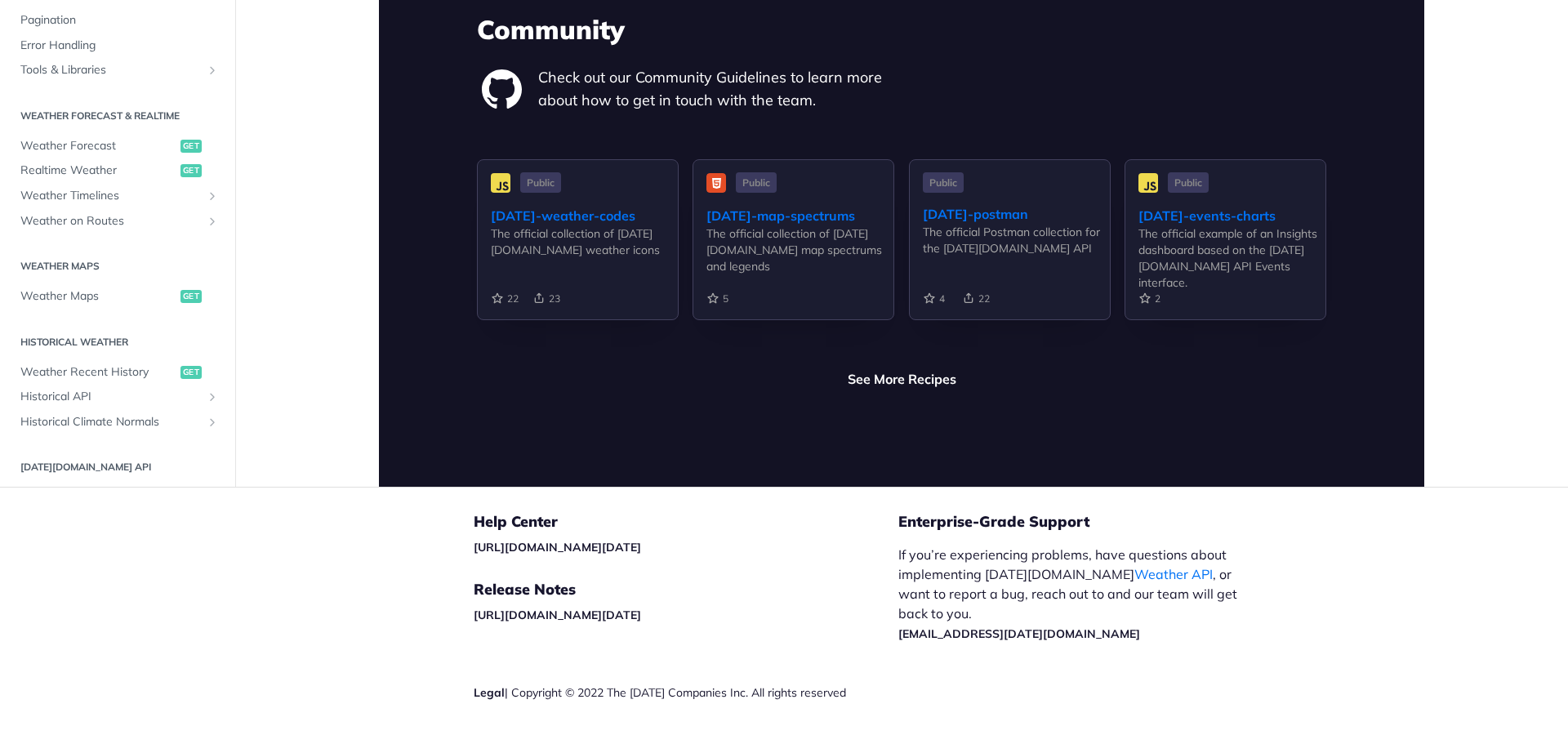
scroll to position [3874, 0]
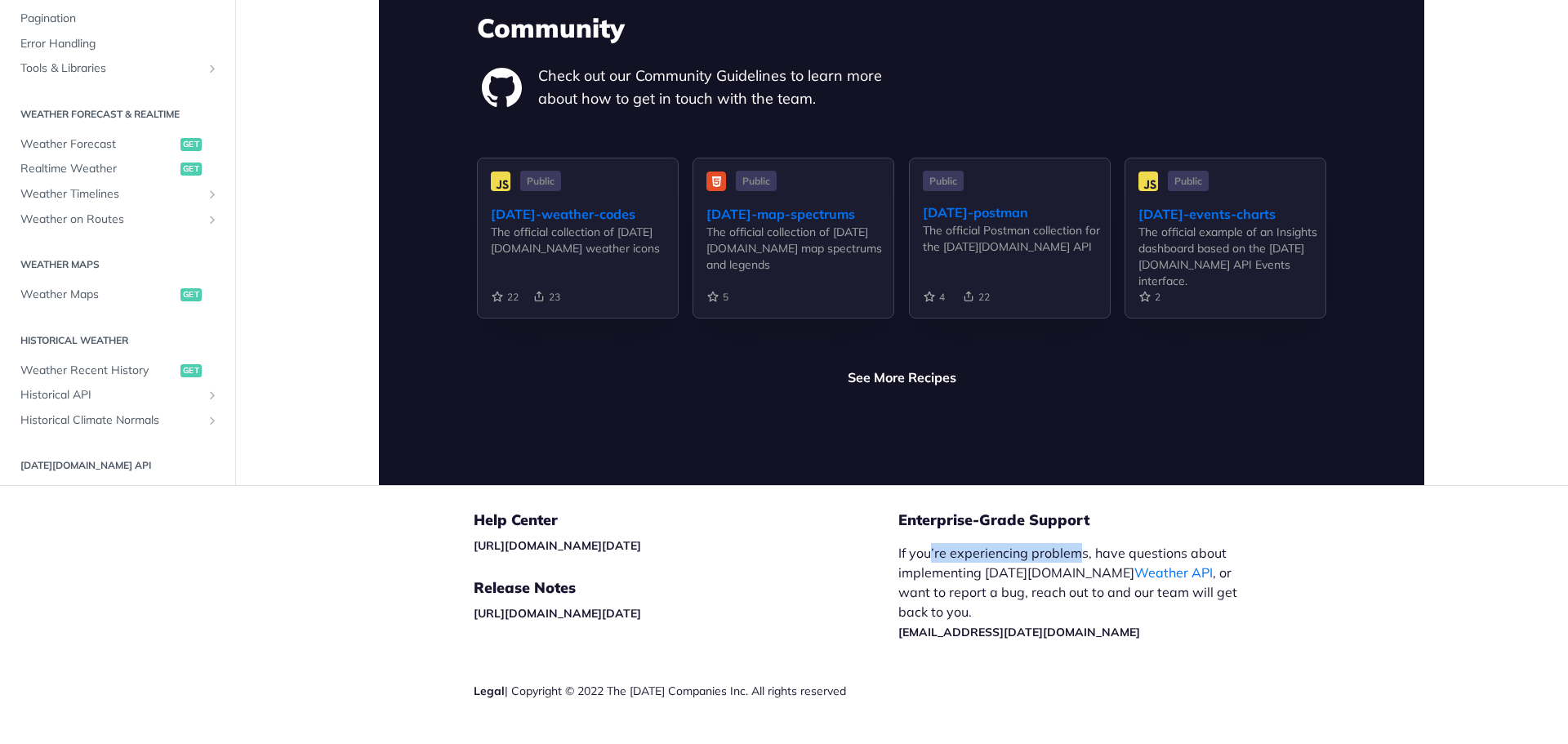
drag, startPoint x: 925, startPoint y: 518, endPoint x: 1074, endPoint y: 514, distance: 149.1
click at [1074, 543] on p "If you’re experiencing problems, have questions about implementing Tomorrow.io …" at bounding box center [1076, 592] width 356 height 98
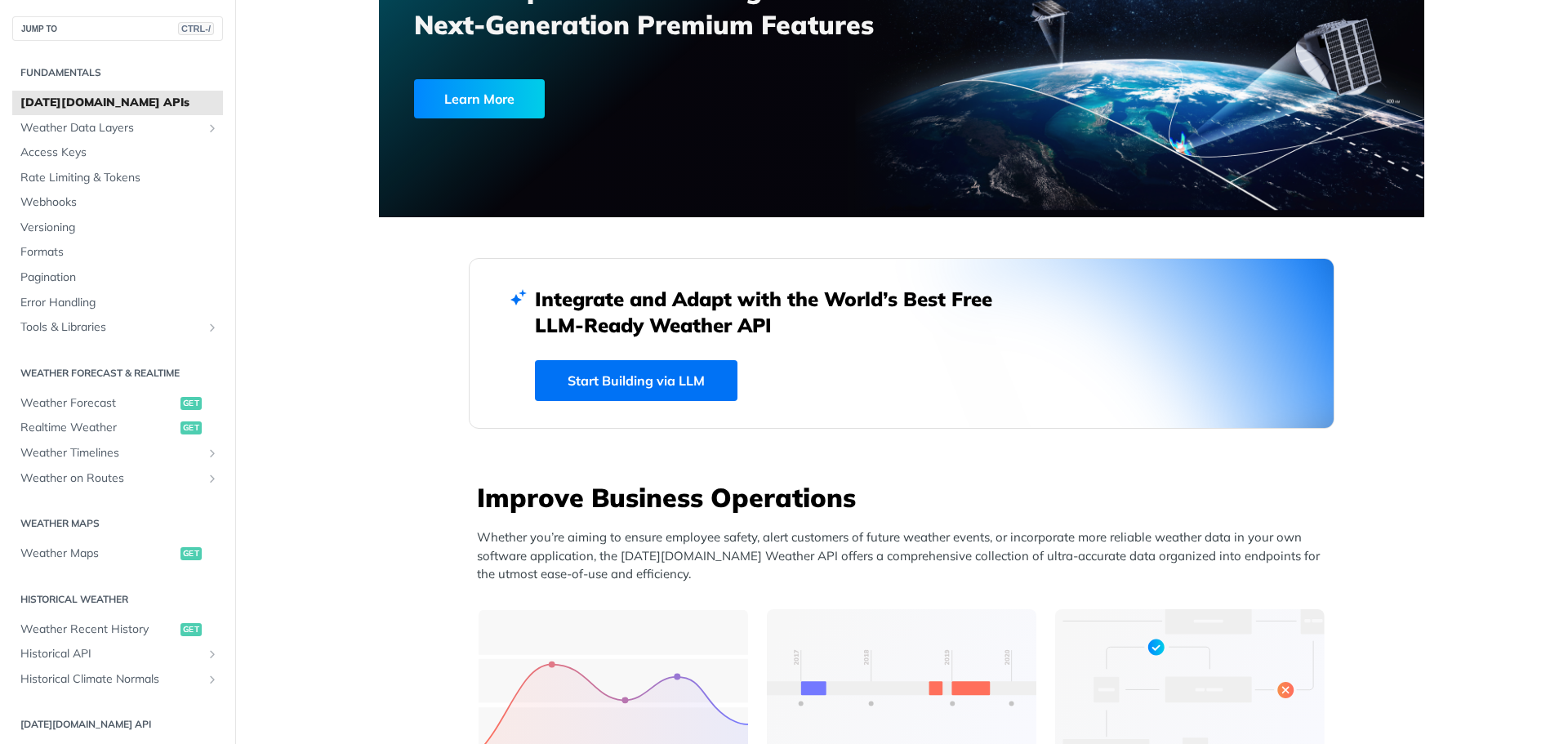
scroll to position [0, 0]
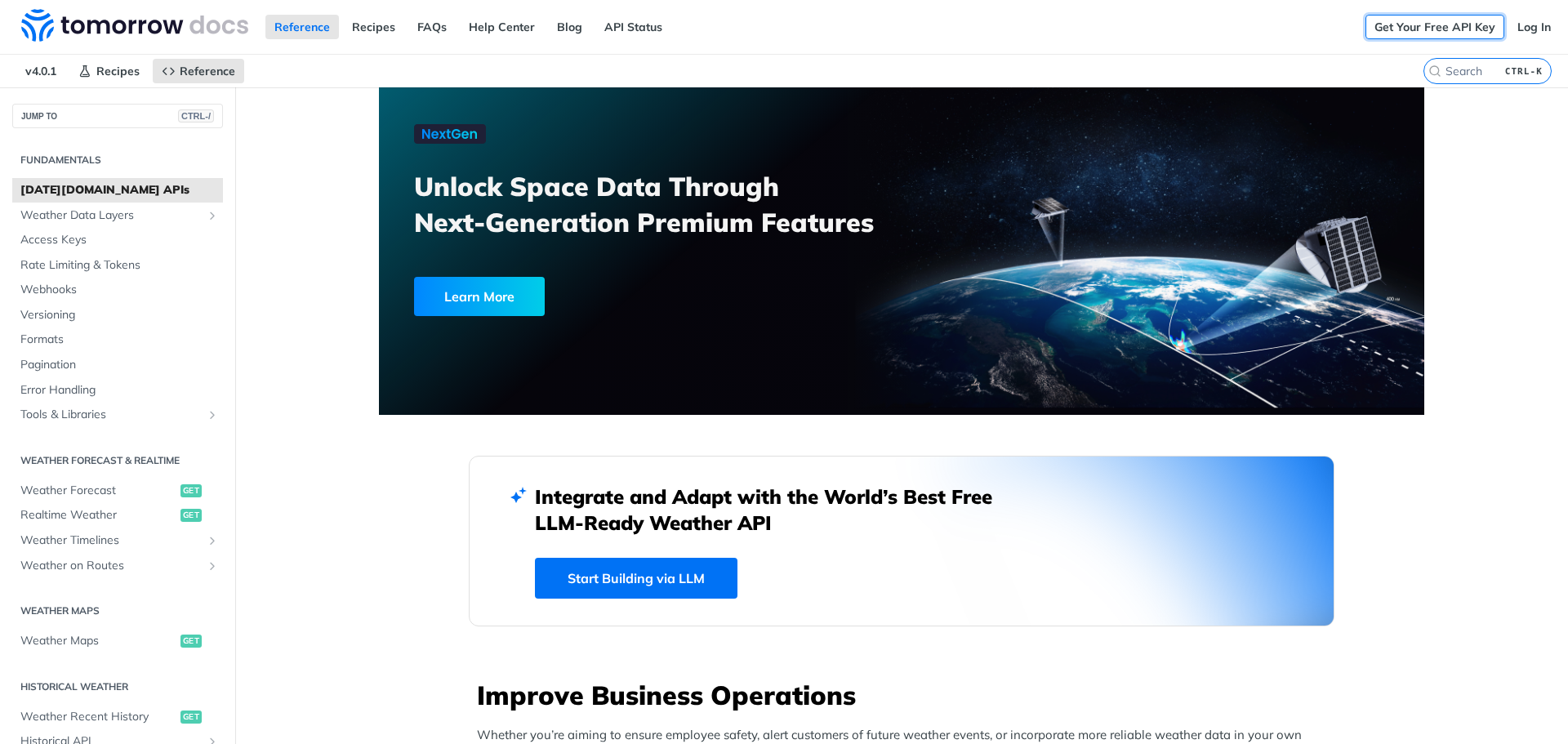
click at [1456, 28] on link "Get Your Free API Key" at bounding box center [1435, 27] width 139 height 25
click at [420, 31] on link "FAQs" at bounding box center [432, 27] width 47 height 25
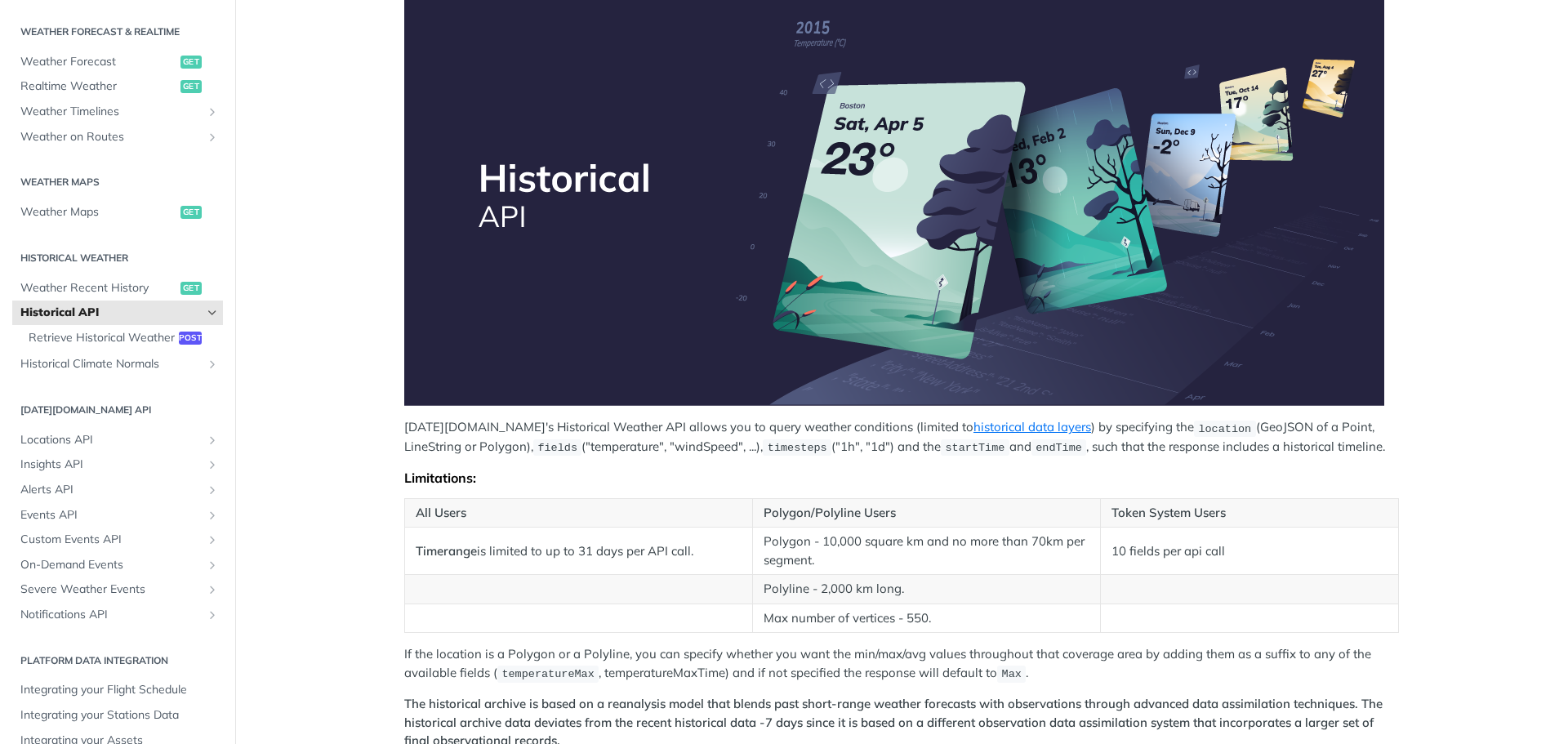
scroll to position [245, 0]
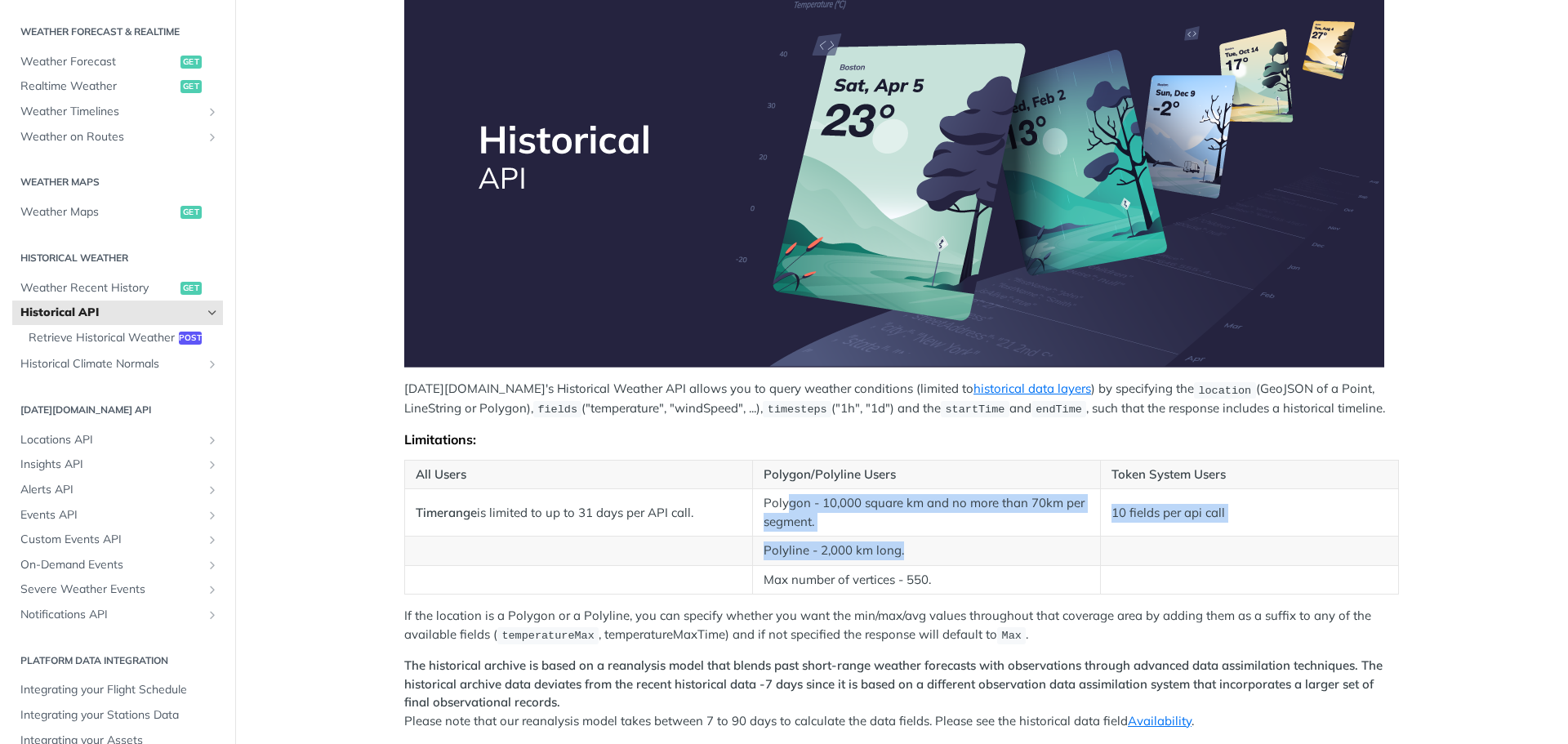
drag, startPoint x: 787, startPoint y: 504, endPoint x: 998, endPoint y: 539, distance: 213.9
click at [998, 539] on tbody "Timerange is limited to up to 31 days per API call. Polygon - 10,000 square km …" at bounding box center [902, 543] width 994 height 105
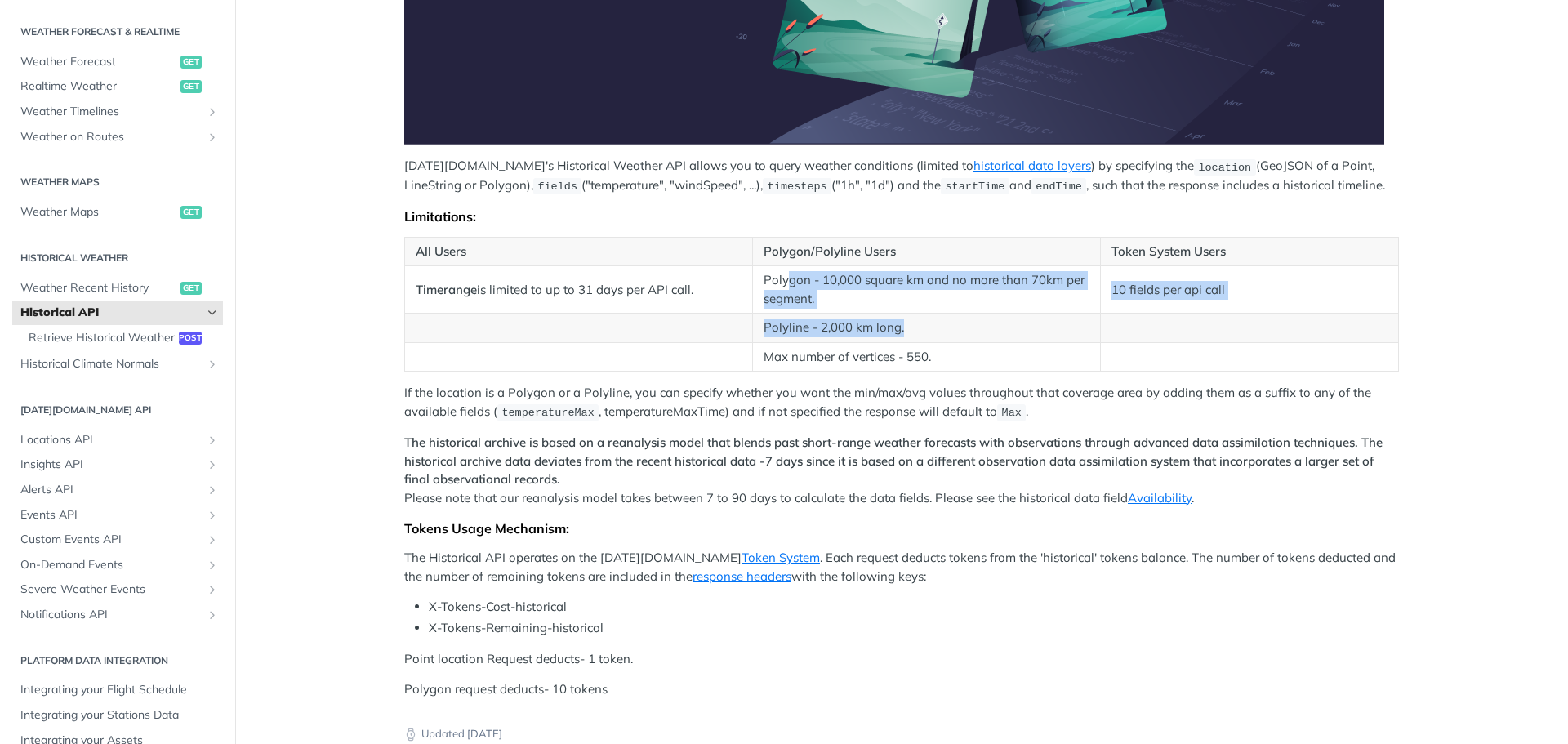
scroll to position [653, 0]
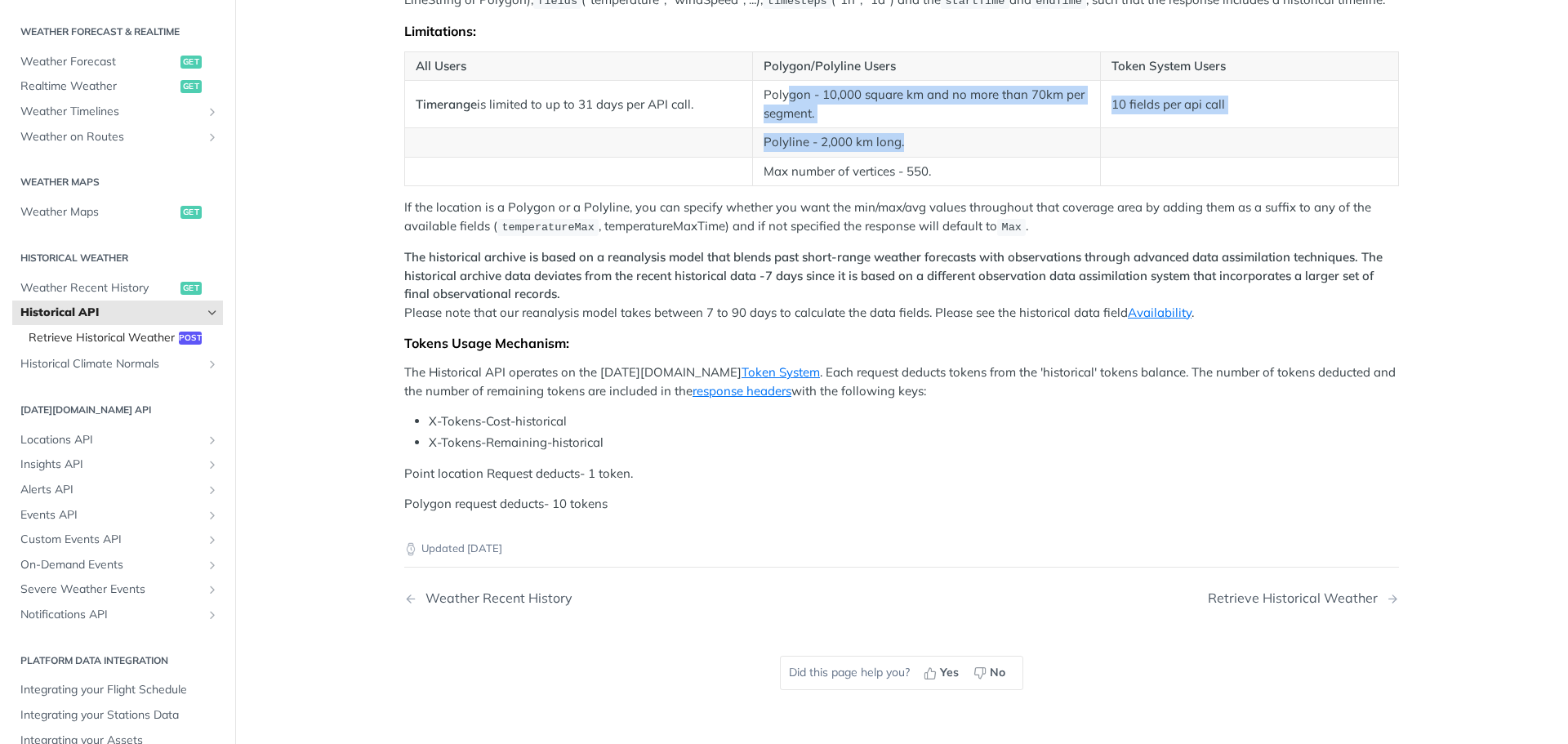
click at [134, 342] on span "Retrieve Historical Weather" at bounding box center [102, 338] width 146 height 17
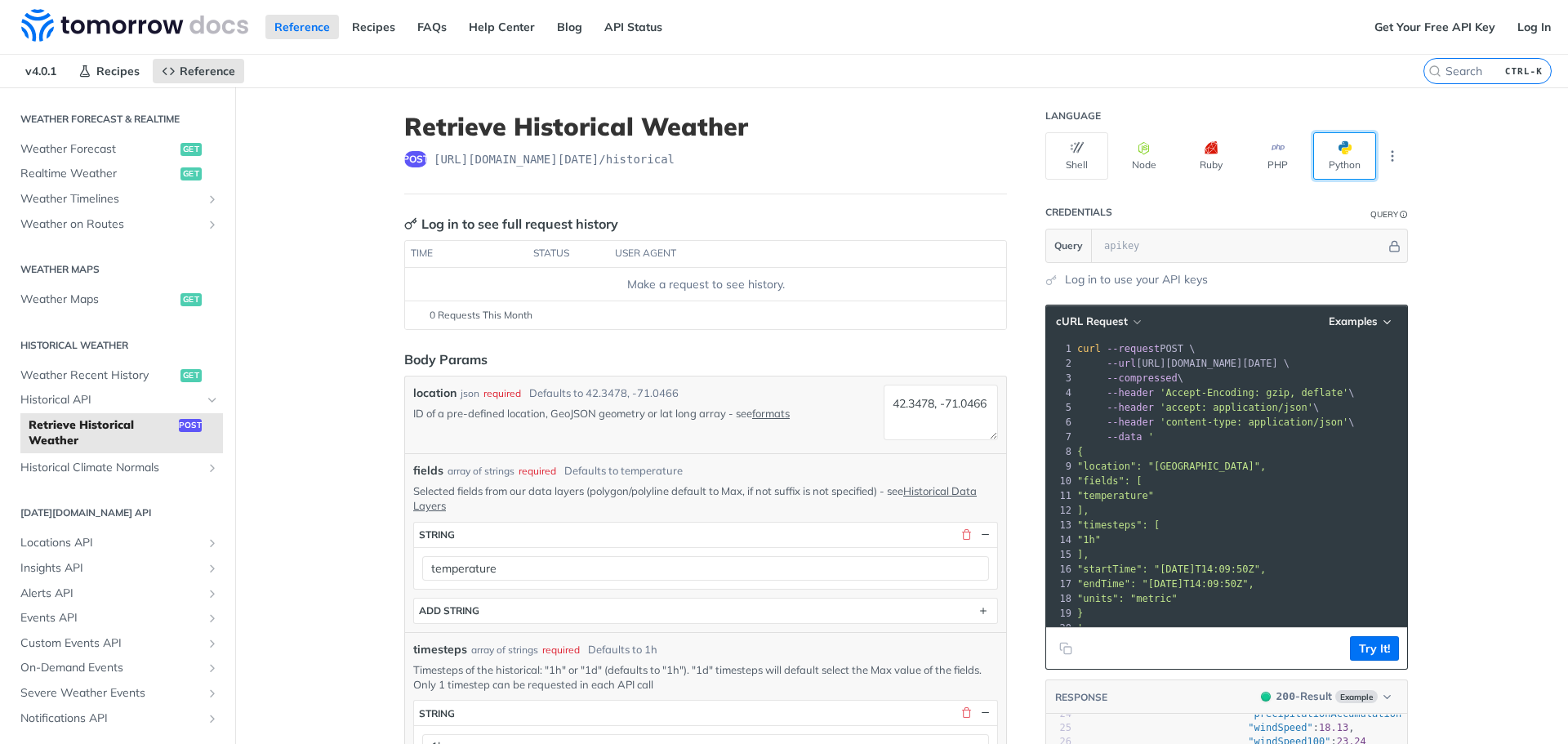
click at [1324, 144] on button "Python" at bounding box center [1345, 155] width 63 height 47
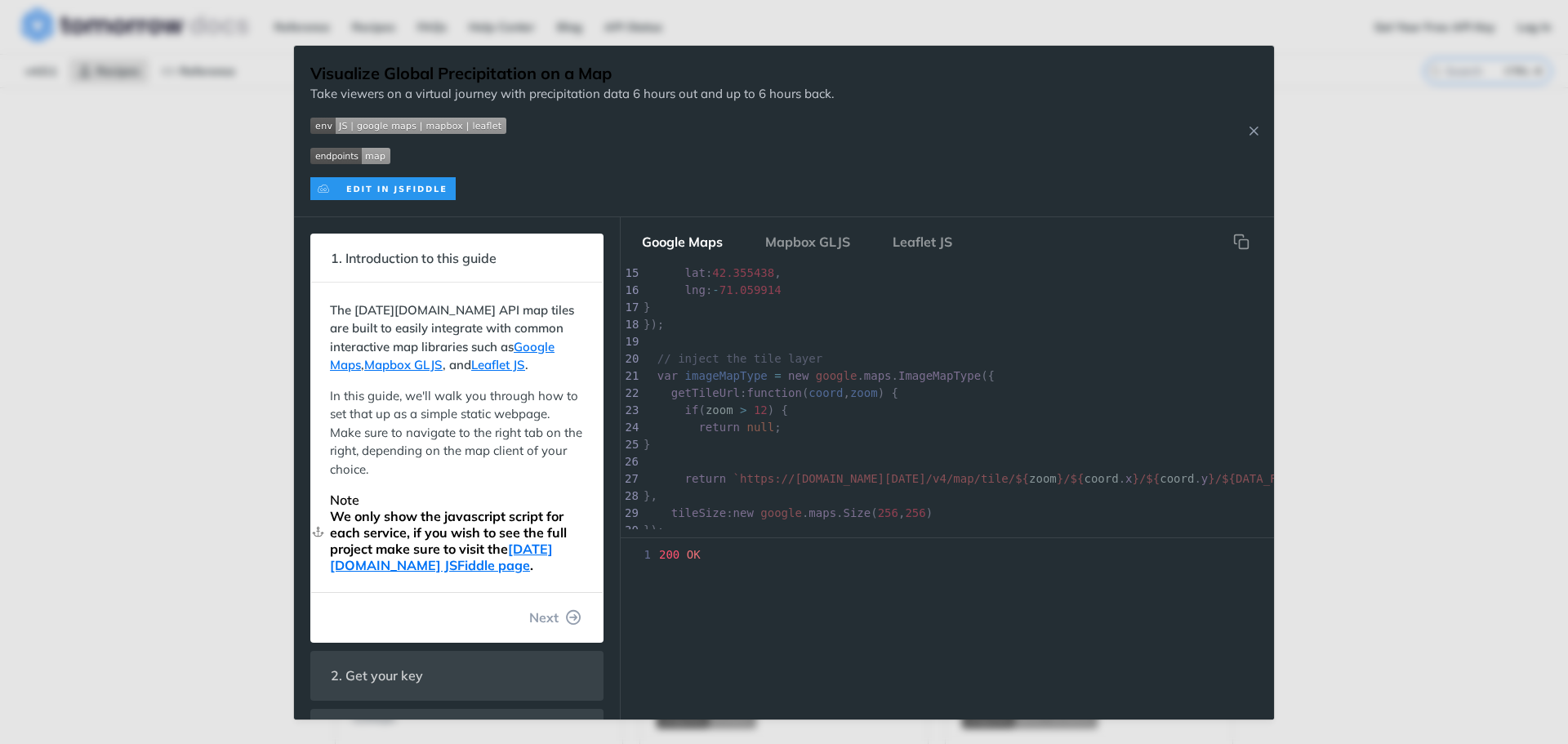
scroll to position [230, 0]
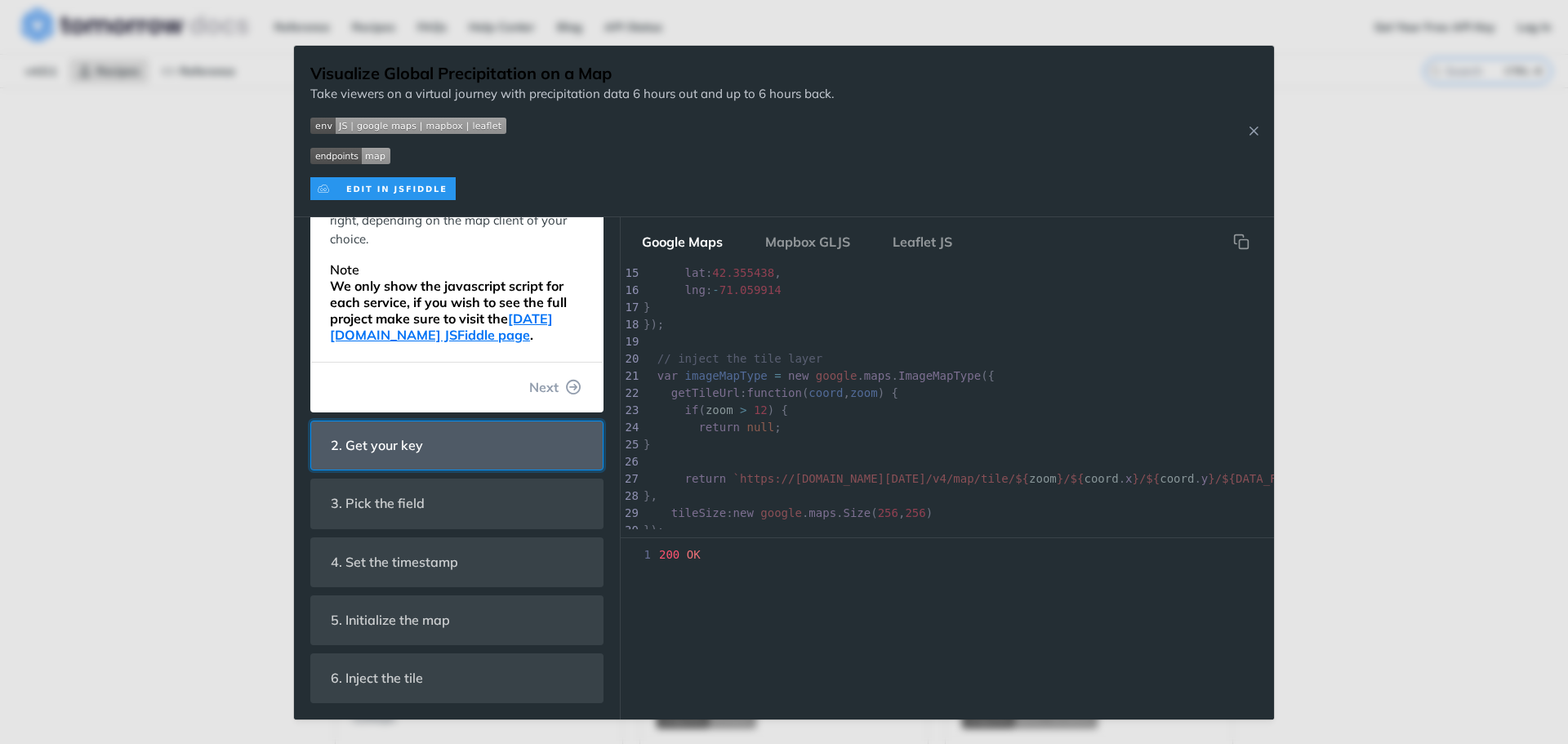
click at [456, 455] on header "2. Get your key" at bounding box center [457, 445] width 292 height 48
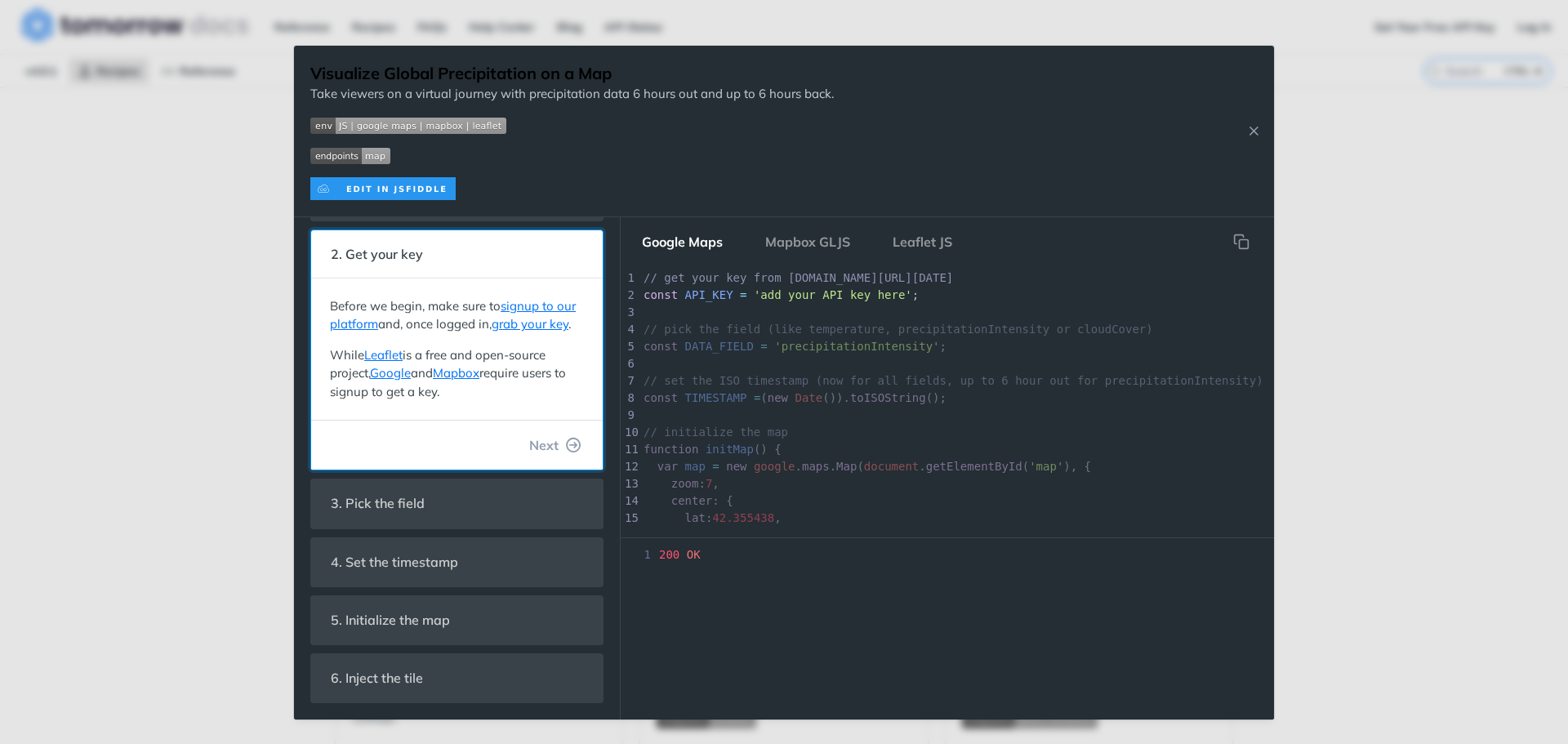
scroll to position [80, 0]
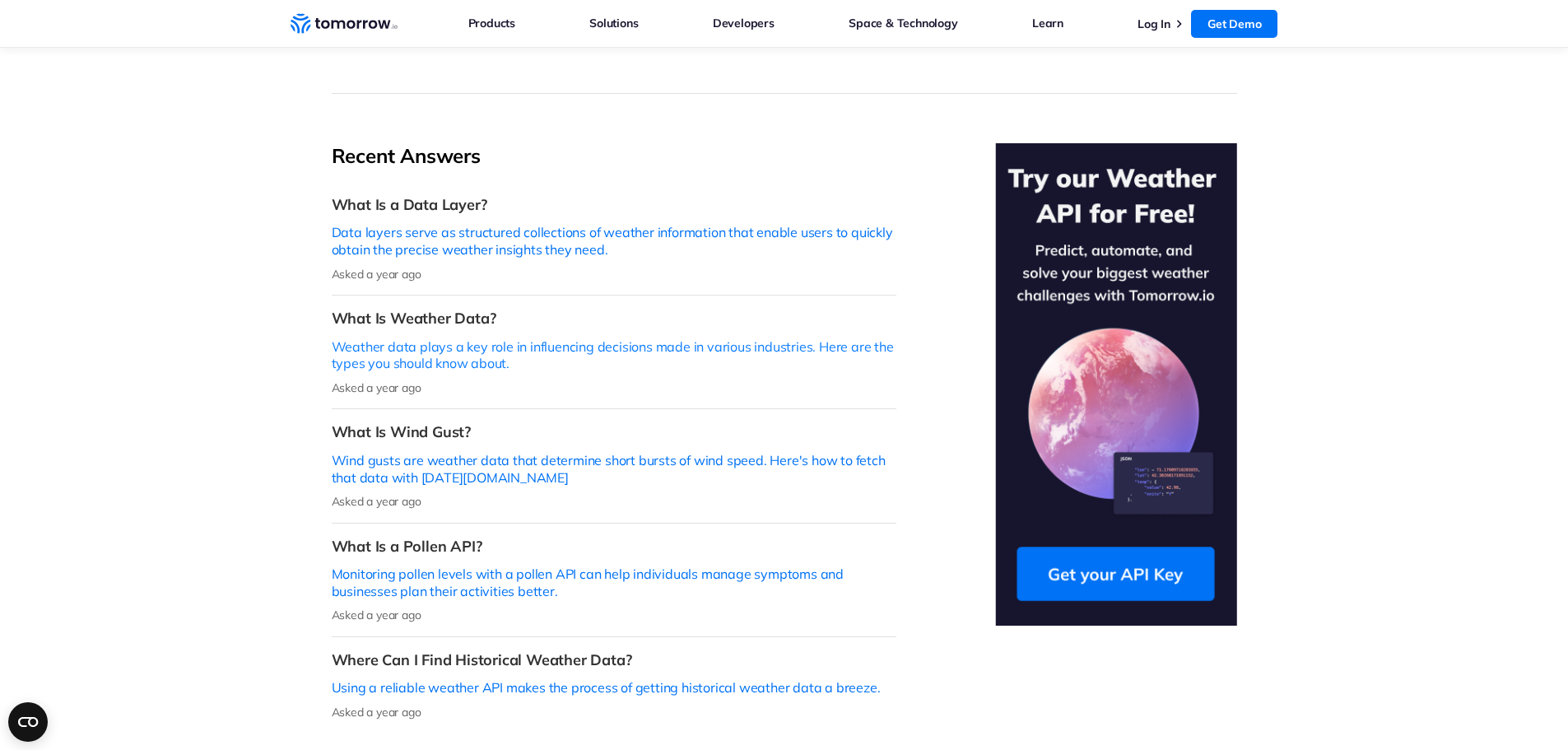
scroll to position [330, 0]
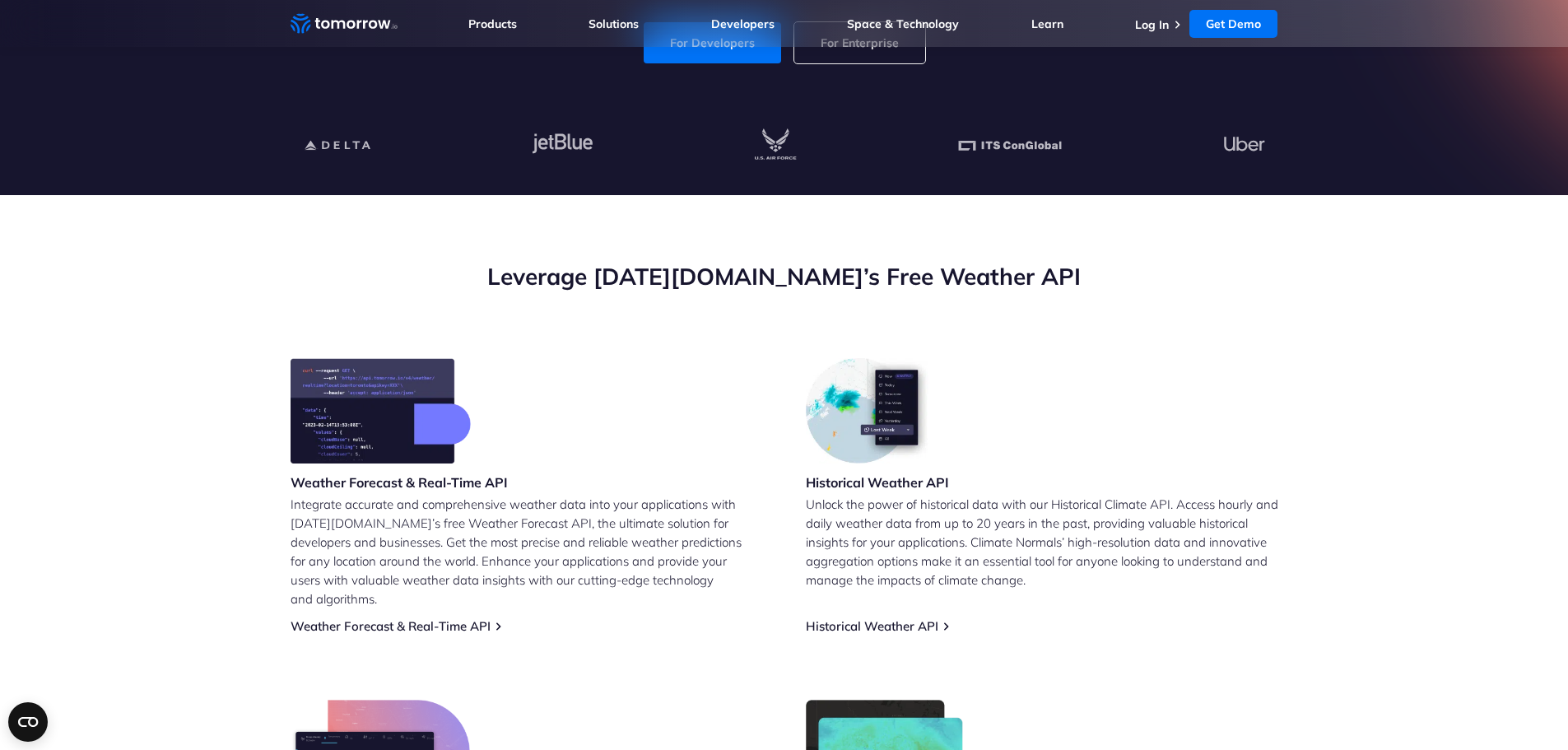
scroll to position [412, 0]
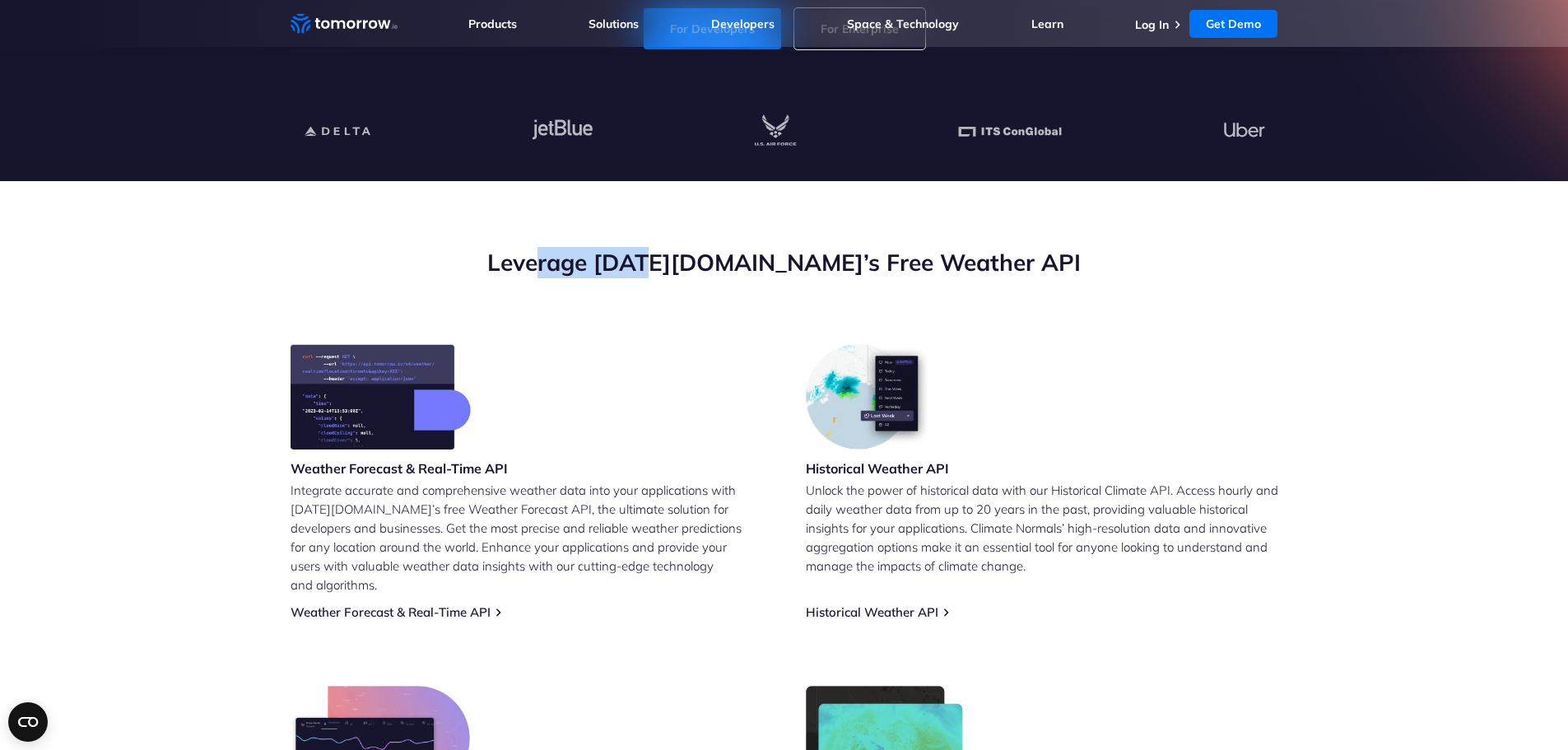
drag, startPoint x: 607, startPoint y: 266, endPoint x: 706, endPoint y: 324, distance: 114.7
click at [713, 320] on div "Leverage [DATE][DOMAIN_NAME]’s Free Weather API" at bounding box center [784, 295] width 988 height 97
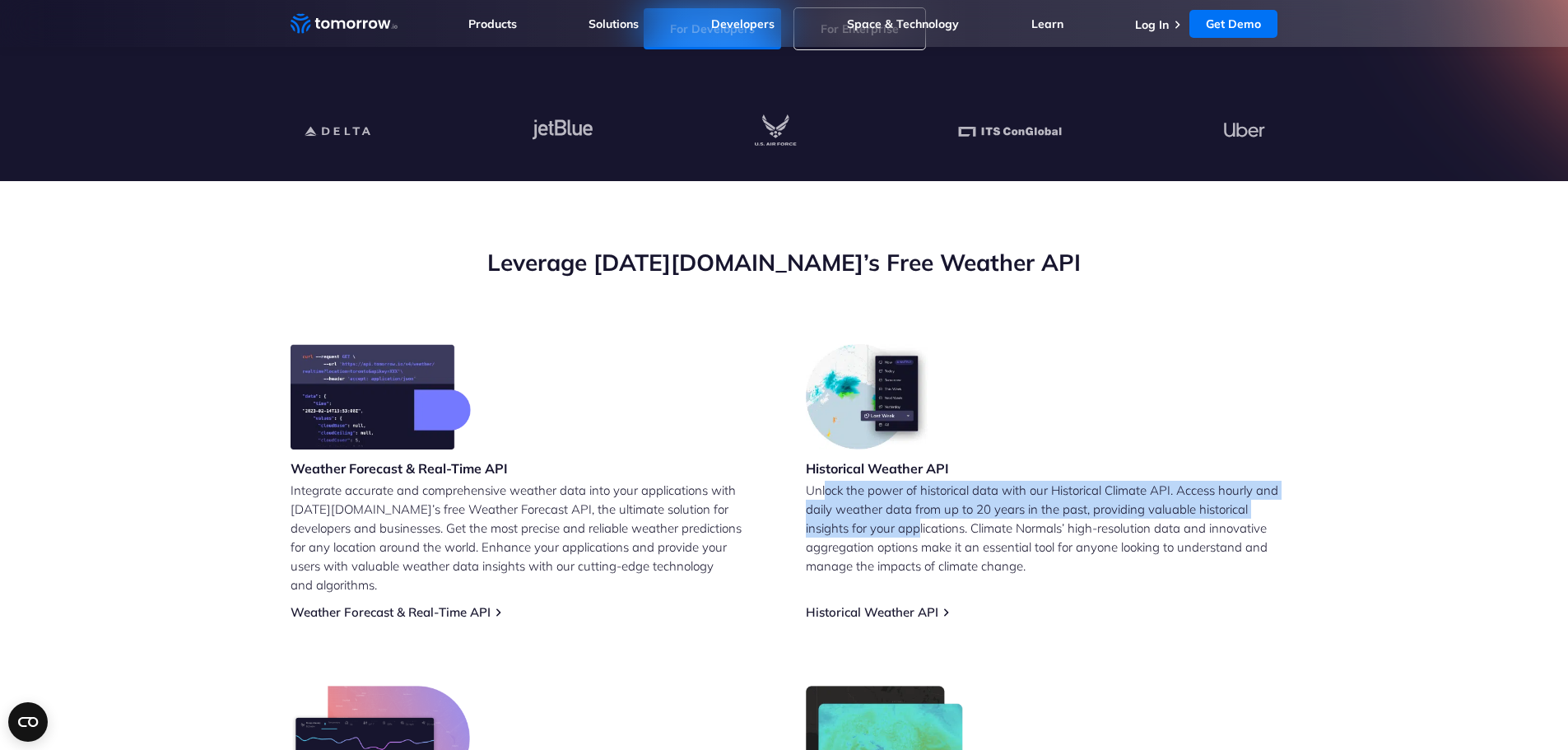
drag, startPoint x: 827, startPoint y: 493, endPoint x: 918, endPoint y: 528, distance: 97.5
click at [918, 528] on p "Unlock the power of historical data with our Historical Climate API. Access hou…" at bounding box center [1041, 528] width 472 height 95
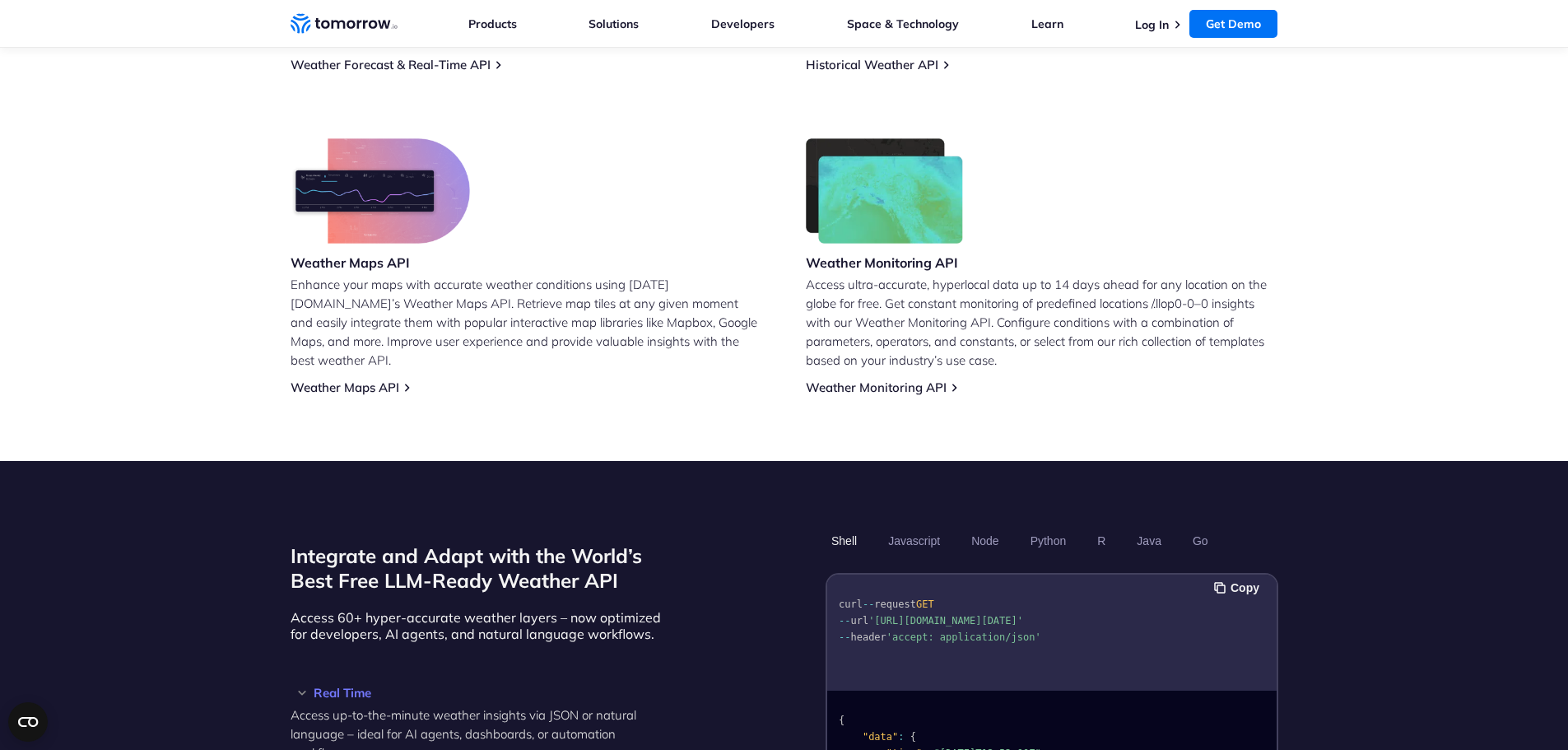
scroll to position [989, 0]
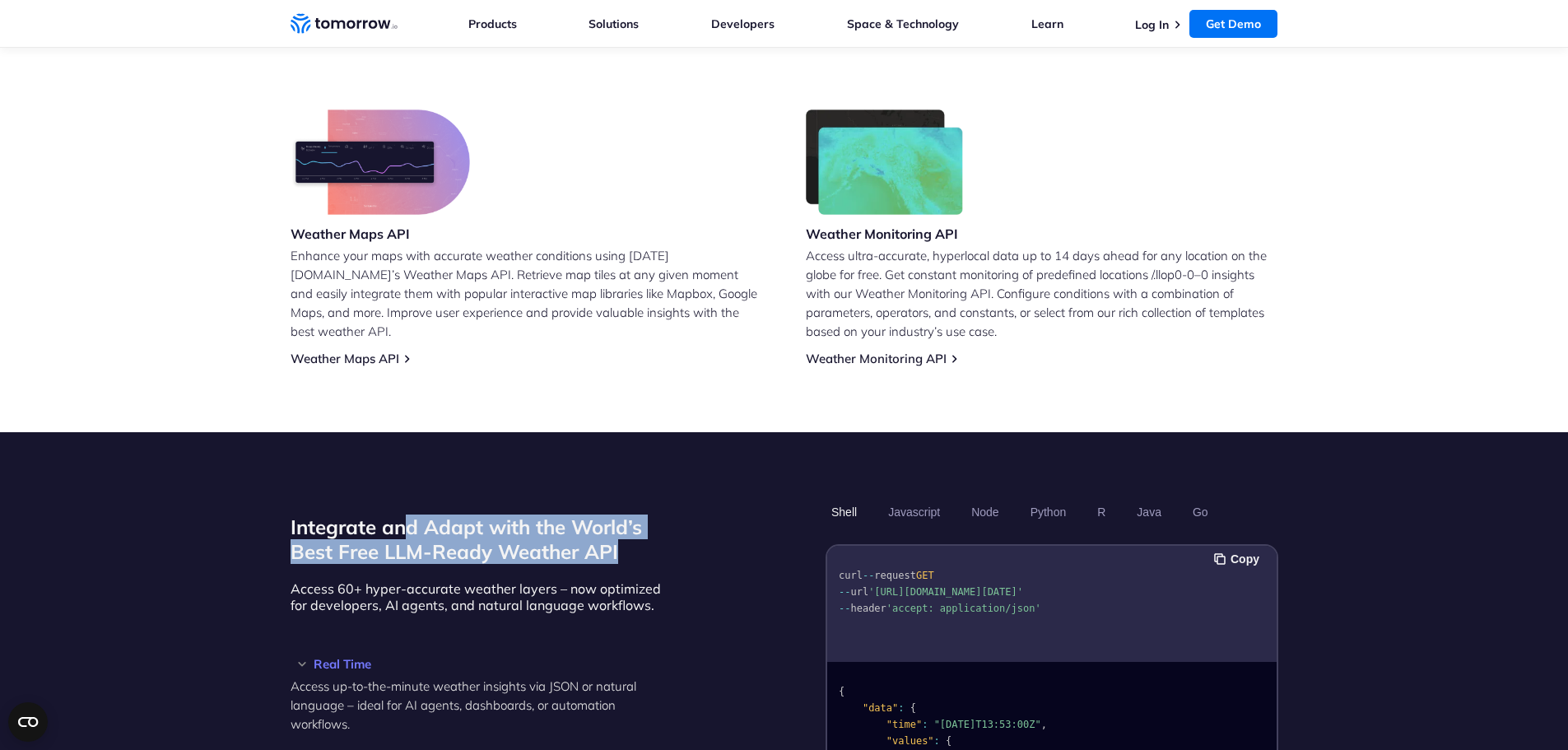
drag, startPoint x: 410, startPoint y: 515, endPoint x: 621, endPoint y: 543, distance: 212.8
click at [622, 522] on h2 "Integrate and Adapt with the World’s Best Free LLM-Ready Weather API" at bounding box center [480, 539] width 379 height 49
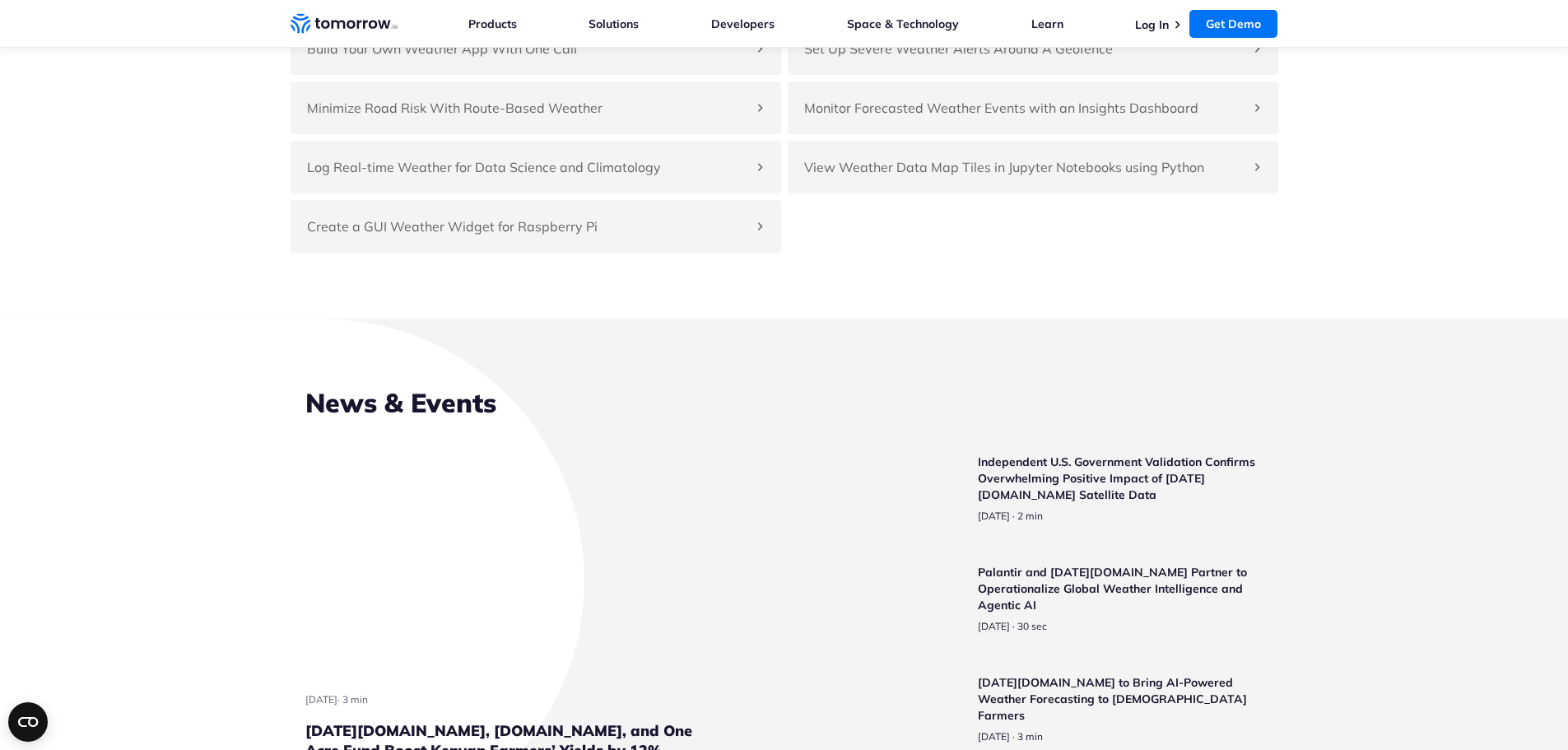
scroll to position [3872, 0]
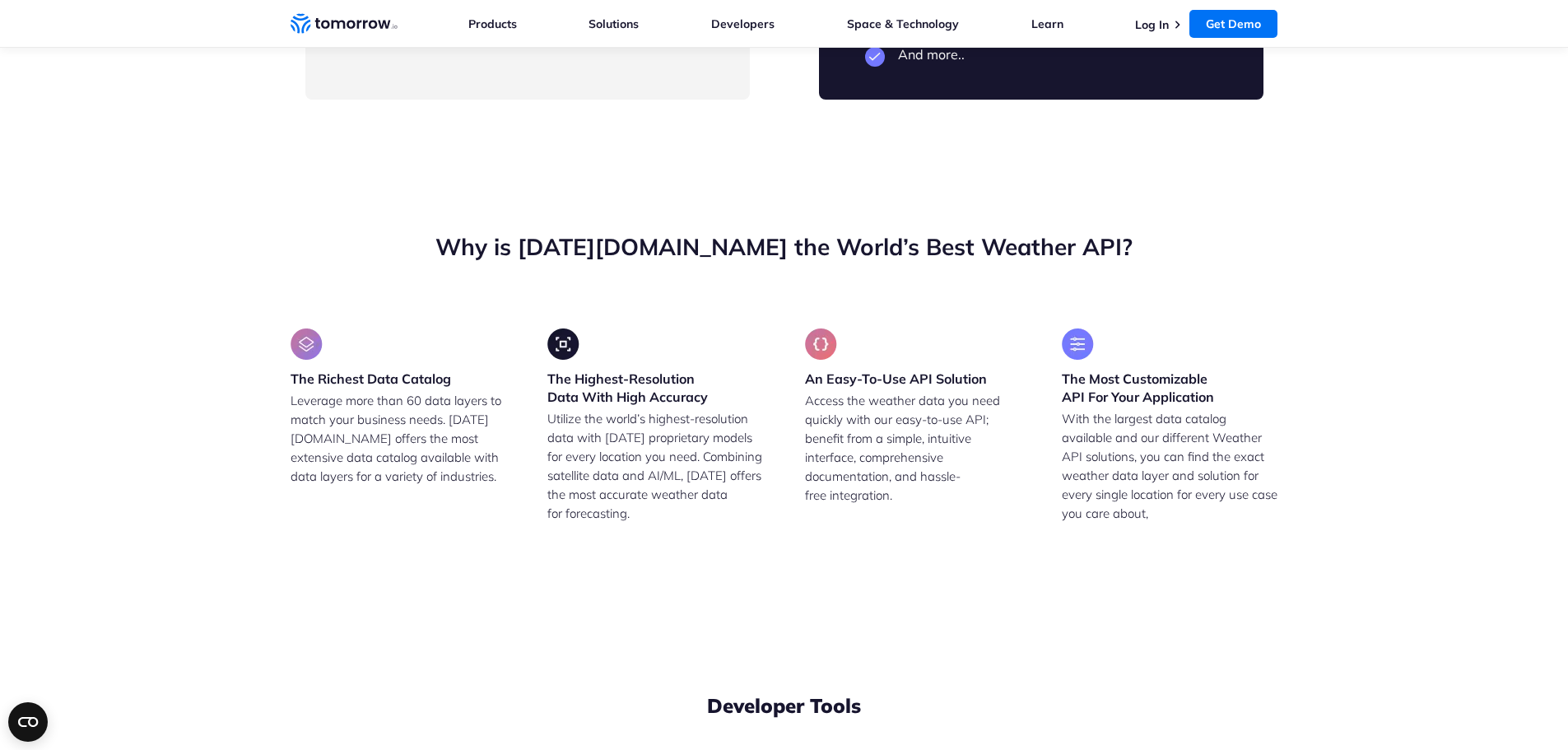
drag, startPoint x: 394, startPoint y: 422, endPoint x: 575, endPoint y: 519, distance: 205.4
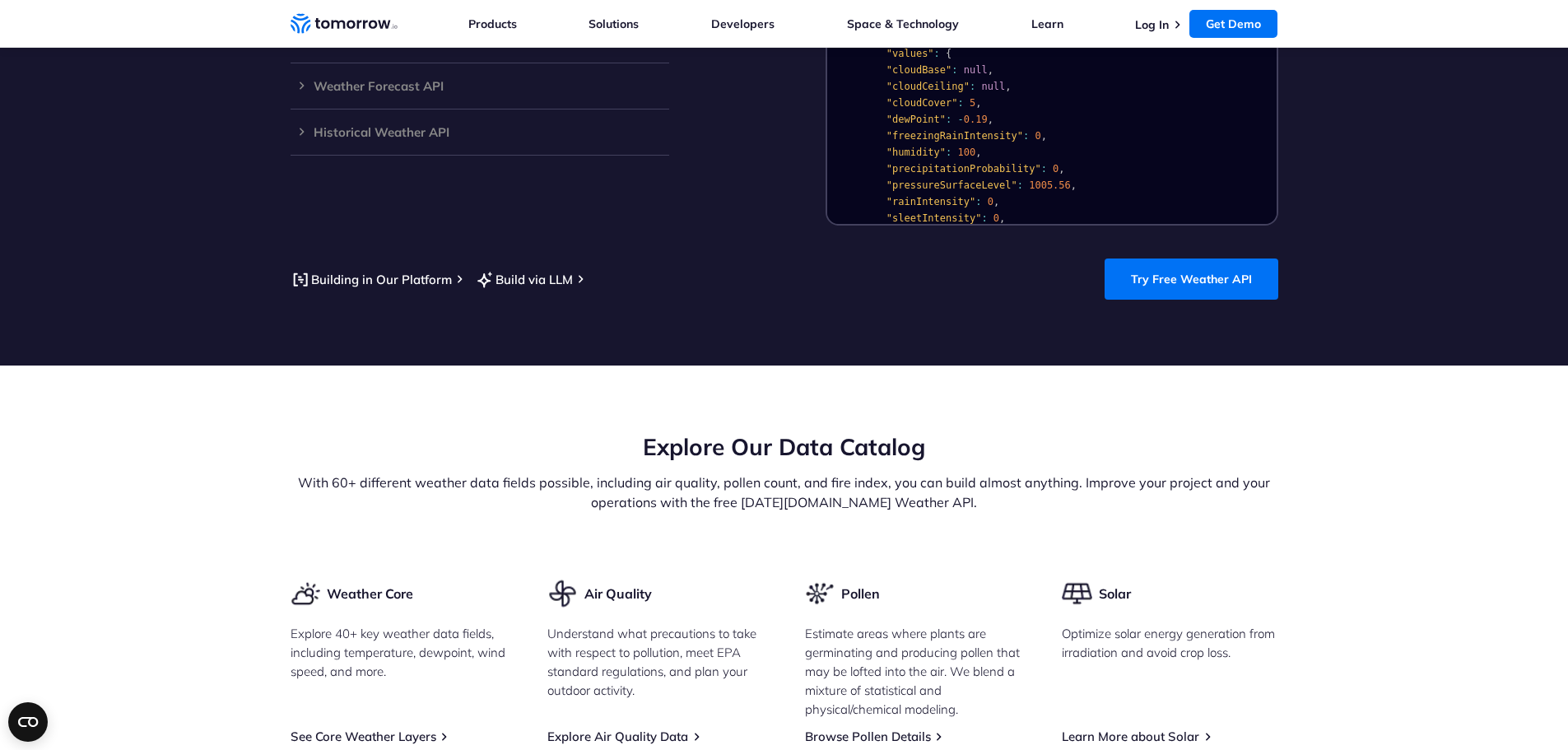
scroll to position [1648, 0]
